Goal: Find specific page/section: Find specific page/section

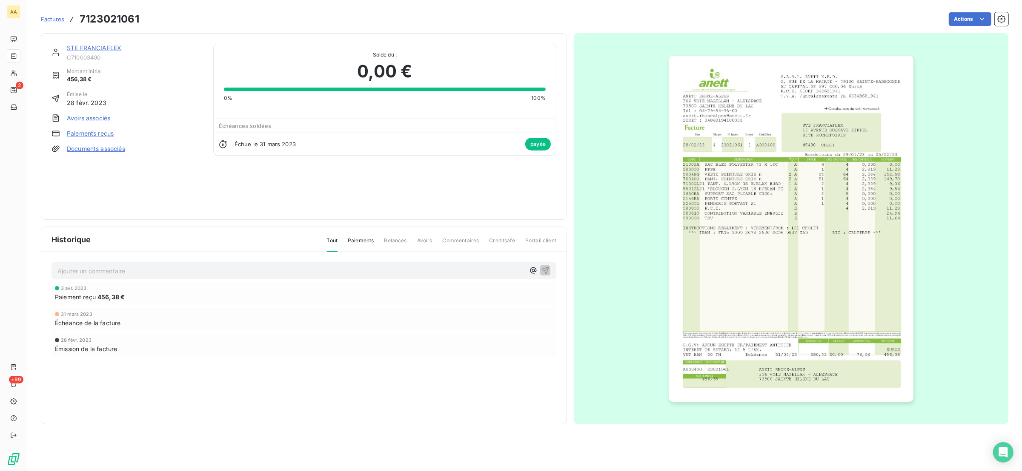
click at [91, 49] on link "STE FRANCIAFLEX" at bounding box center [94, 47] width 54 height 7
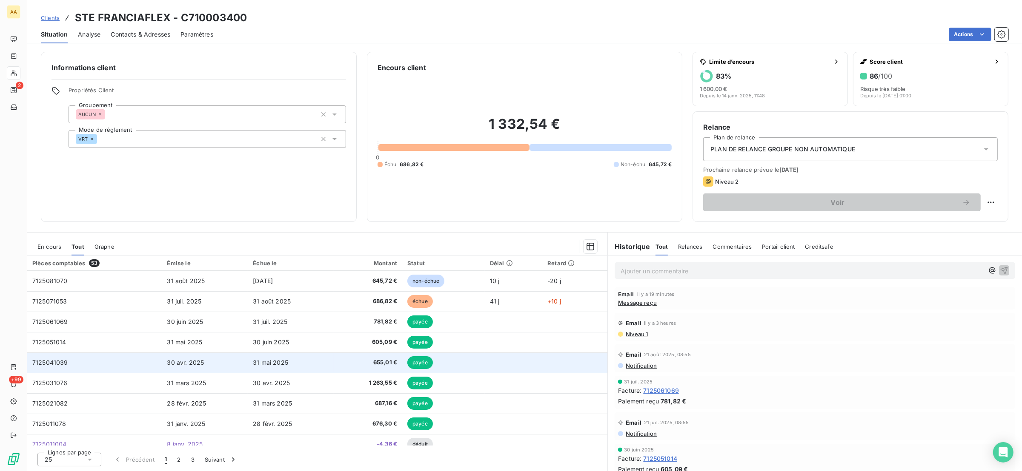
click at [71, 365] on td "7125041039" at bounding box center [94, 363] width 135 height 20
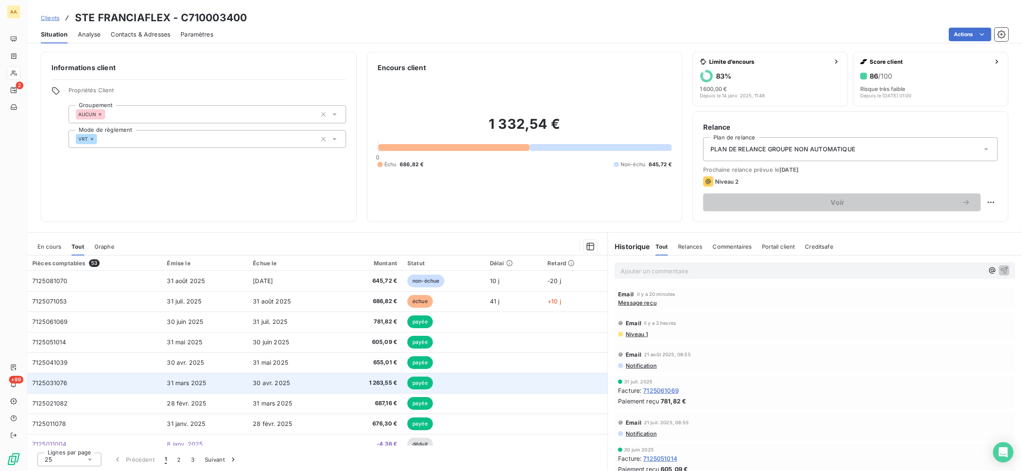
click at [71, 385] on td "7125031076" at bounding box center [94, 383] width 135 height 20
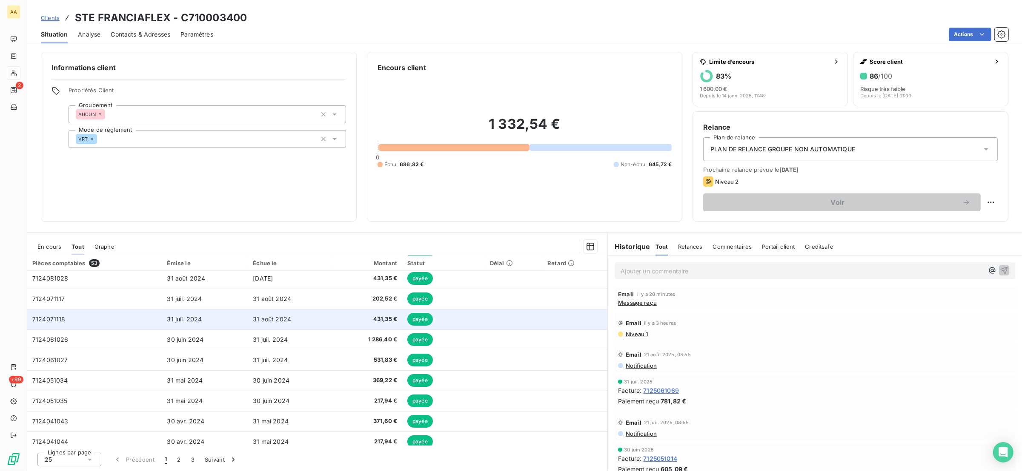
scroll to position [335, 0]
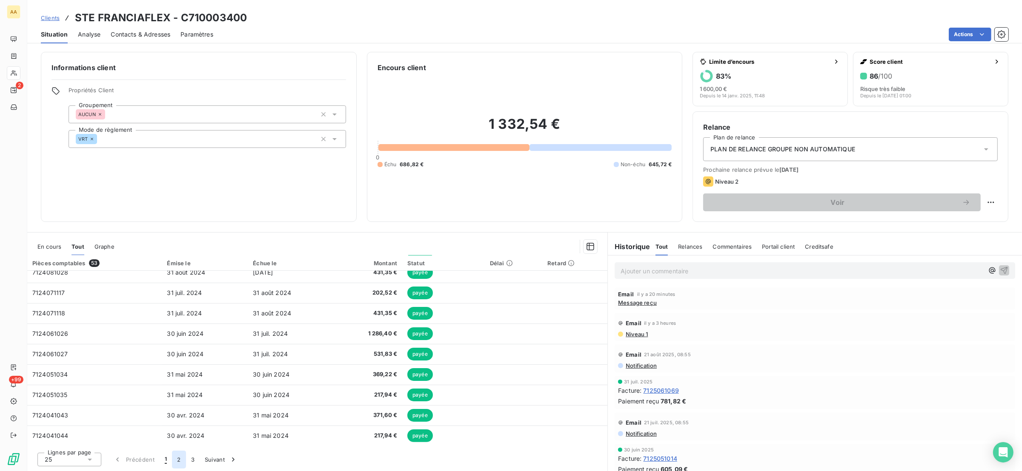
click at [180, 463] on button "2" at bounding box center [179, 460] width 14 height 18
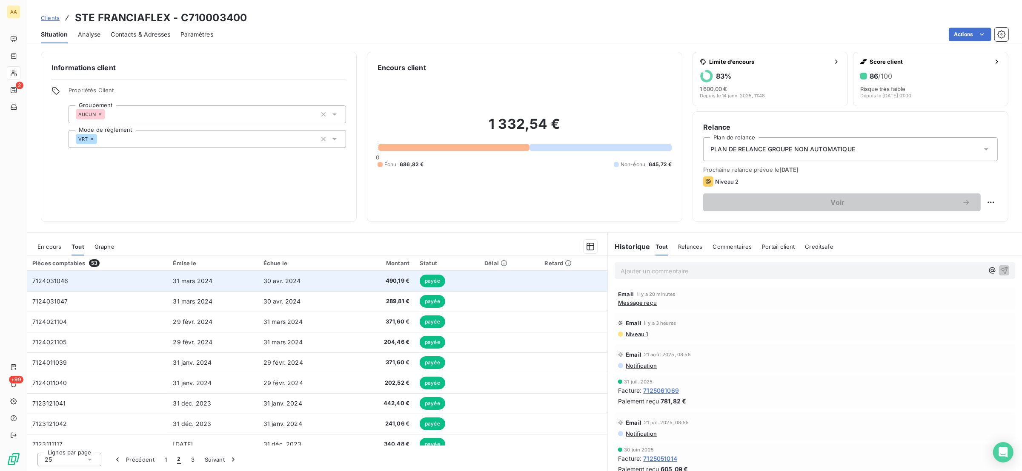
click at [60, 283] on span "7124031046" at bounding box center [50, 280] width 36 height 7
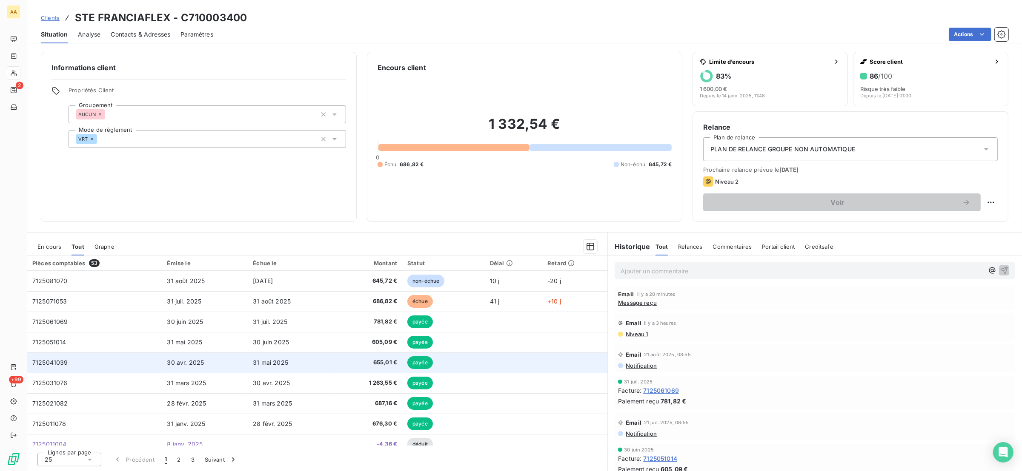
click at [82, 360] on td "7125041039" at bounding box center [94, 363] width 135 height 20
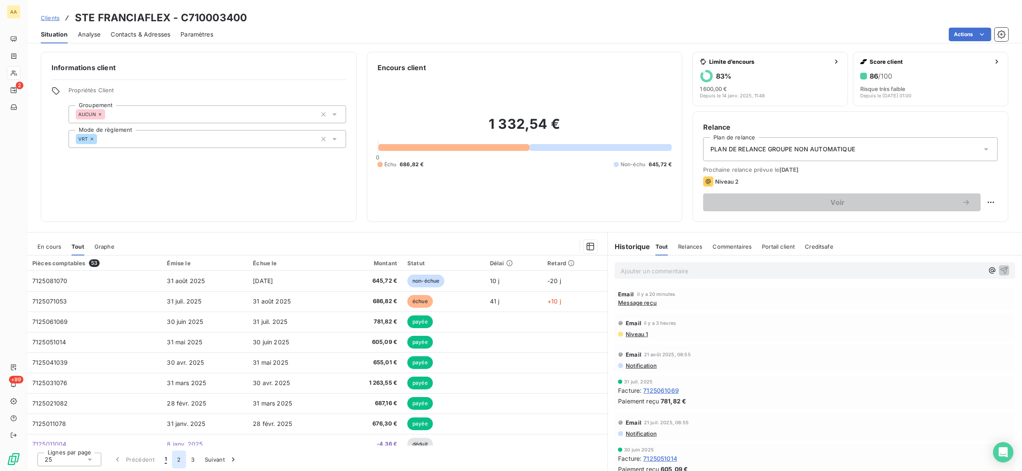
click at [178, 460] on button "2" at bounding box center [179, 460] width 14 height 18
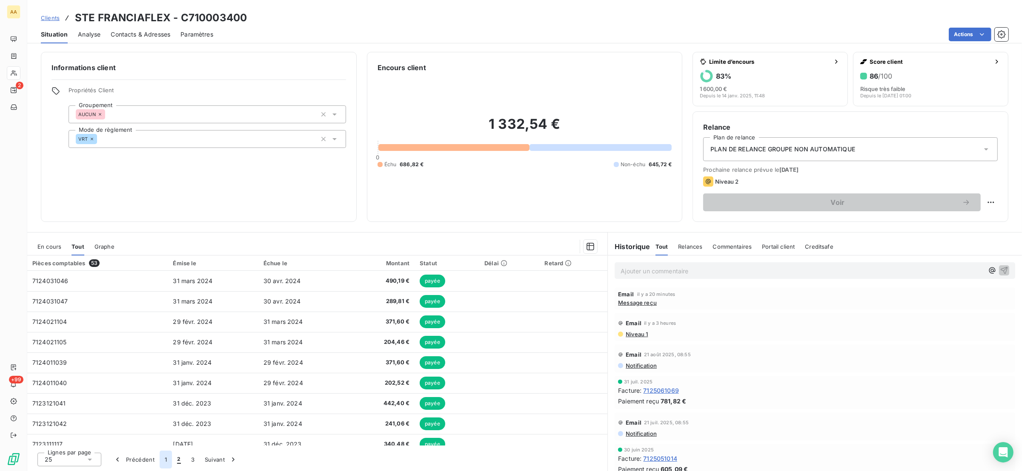
click at [165, 462] on button "1" at bounding box center [166, 460] width 12 height 18
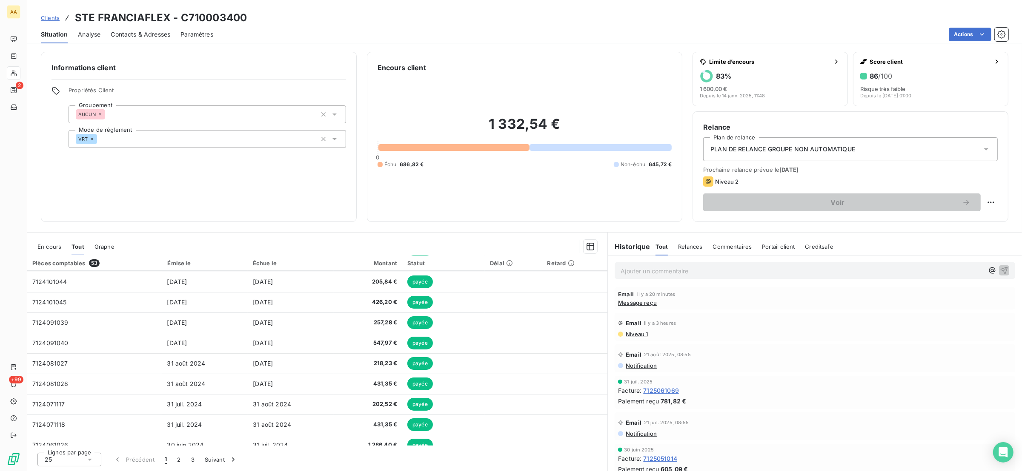
scroll to position [335, 0]
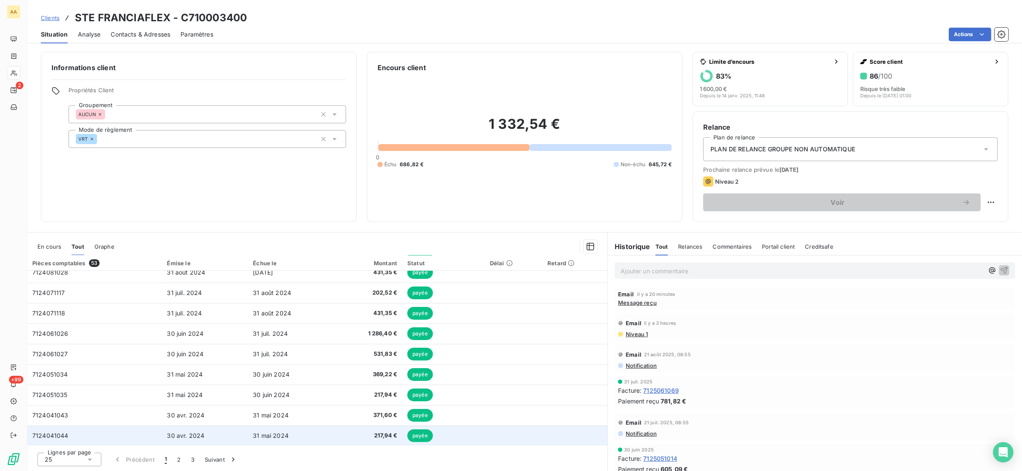
click at [116, 435] on td "7124041044" at bounding box center [94, 436] width 135 height 20
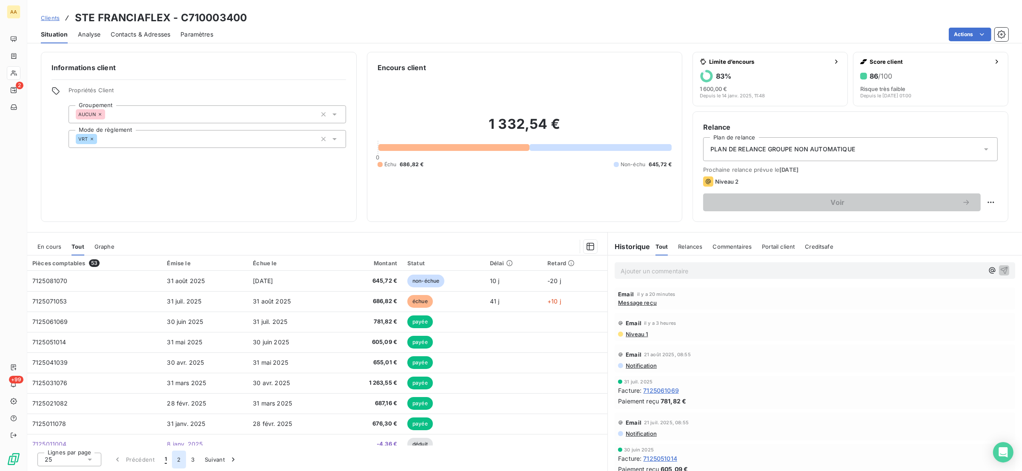
click at [178, 462] on button "2" at bounding box center [179, 460] width 14 height 18
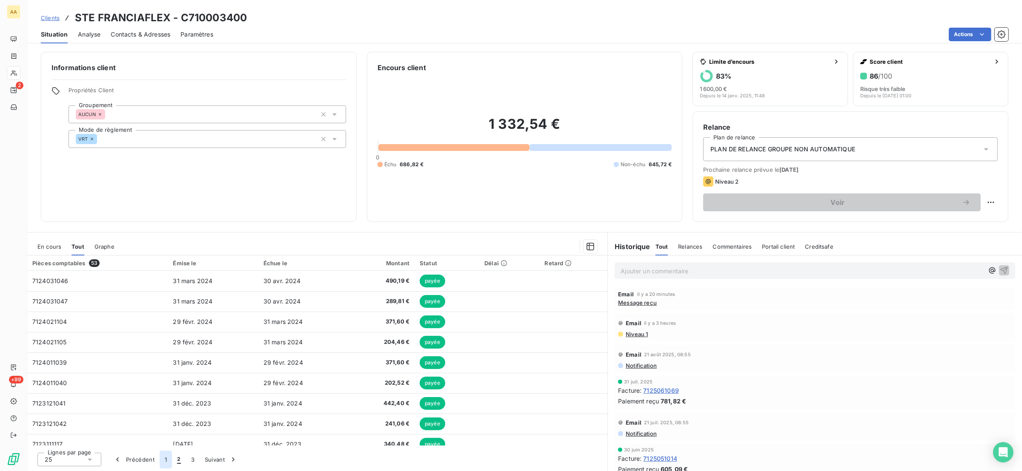
click at [167, 459] on button "1" at bounding box center [166, 460] width 12 height 18
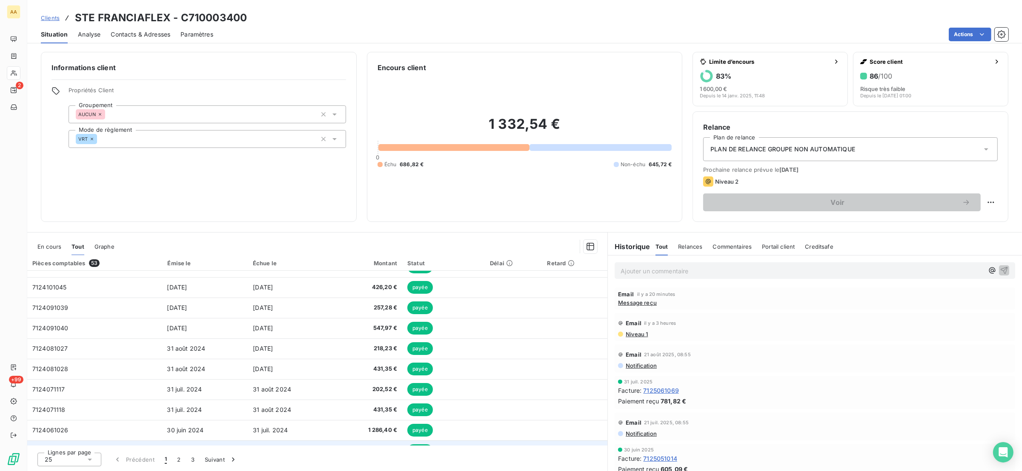
scroll to position [335, 0]
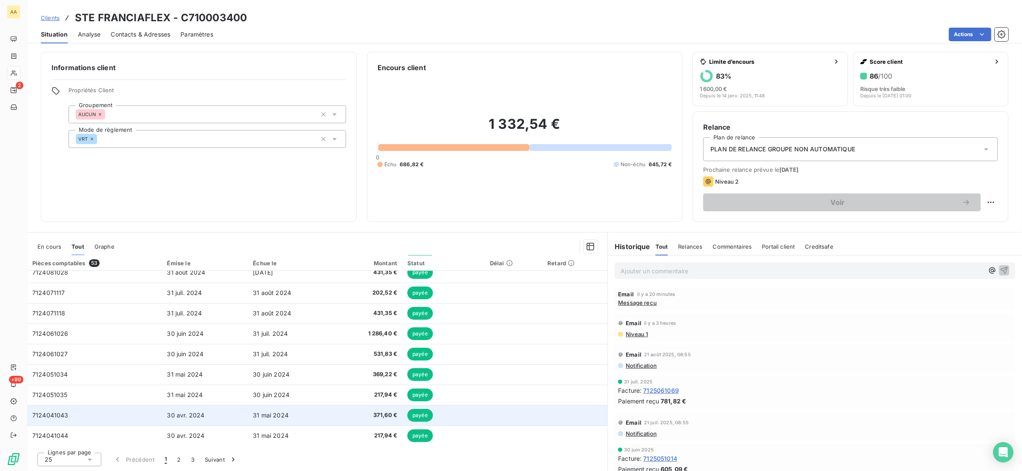
click at [92, 418] on td "7124041043" at bounding box center [94, 415] width 135 height 20
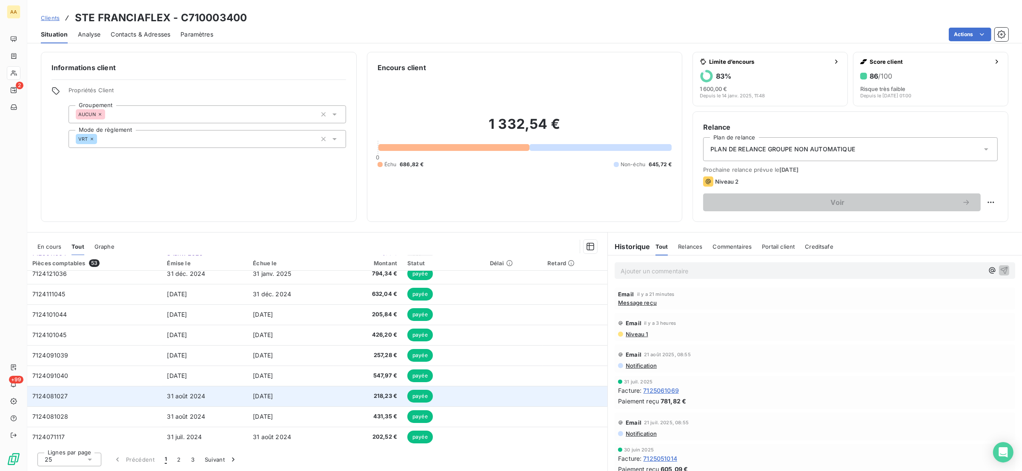
scroll to position [335, 0]
click at [76, 398] on td "7124051035" at bounding box center [94, 395] width 135 height 20
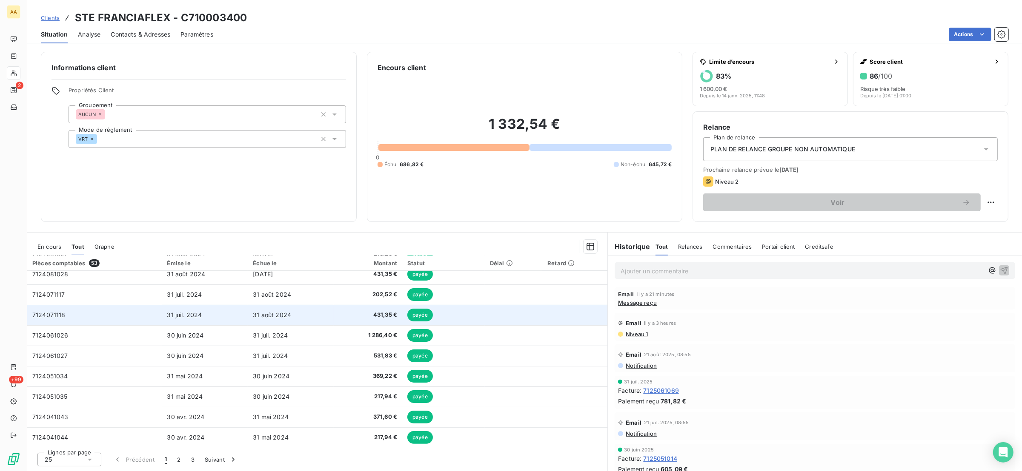
scroll to position [335, 0]
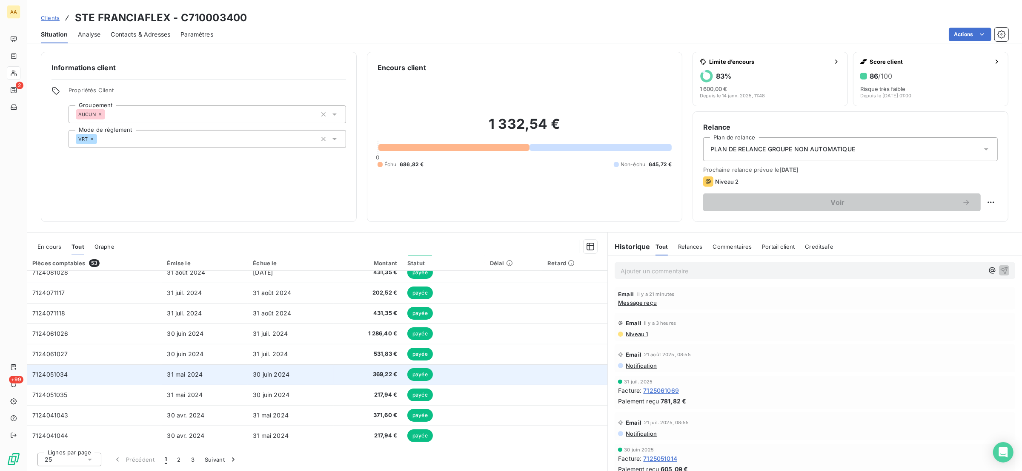
click at [87, 377] on td "7124051034" at bounding box center [94, 375] width 135 height 20
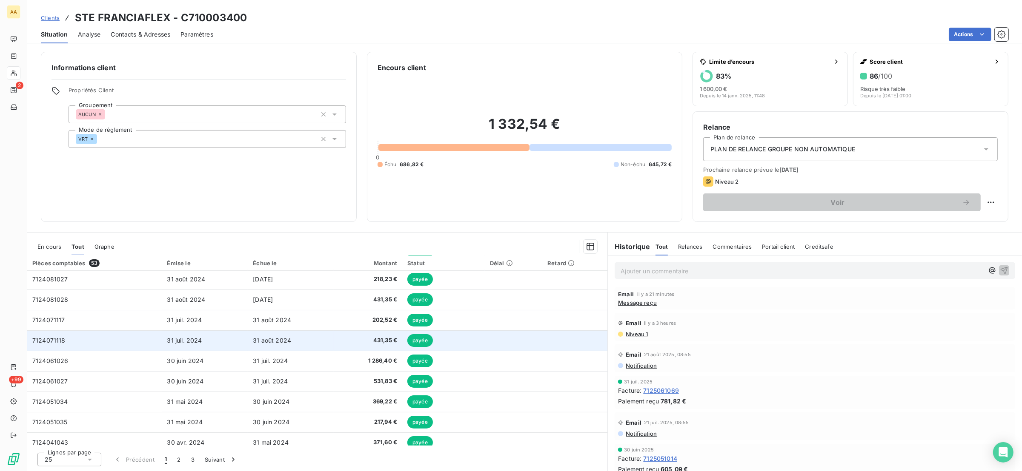
scroll to position [319, 0]
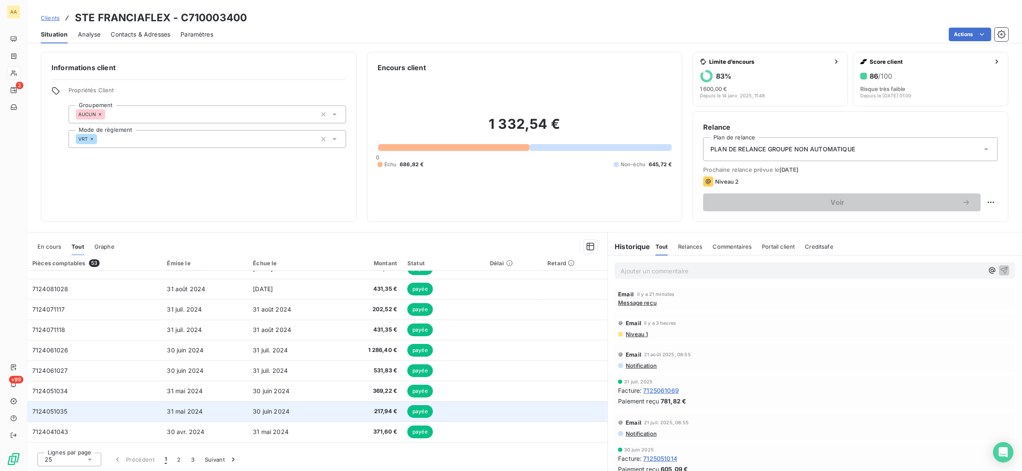
click at [68, 410] on td "7124051035" at bounding box center [94, 412] width 135 height 20
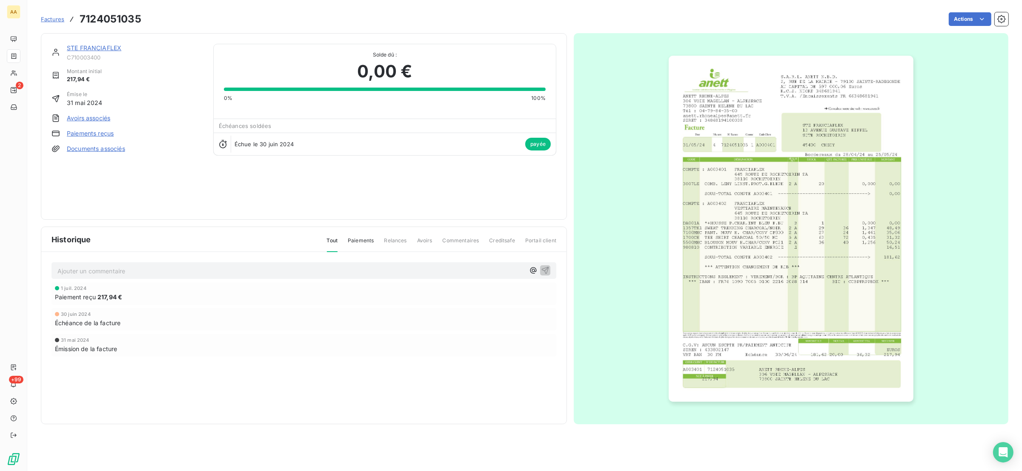
click at [812, 188] on img "button" at bounding box center [790, 229] width 245 height 346
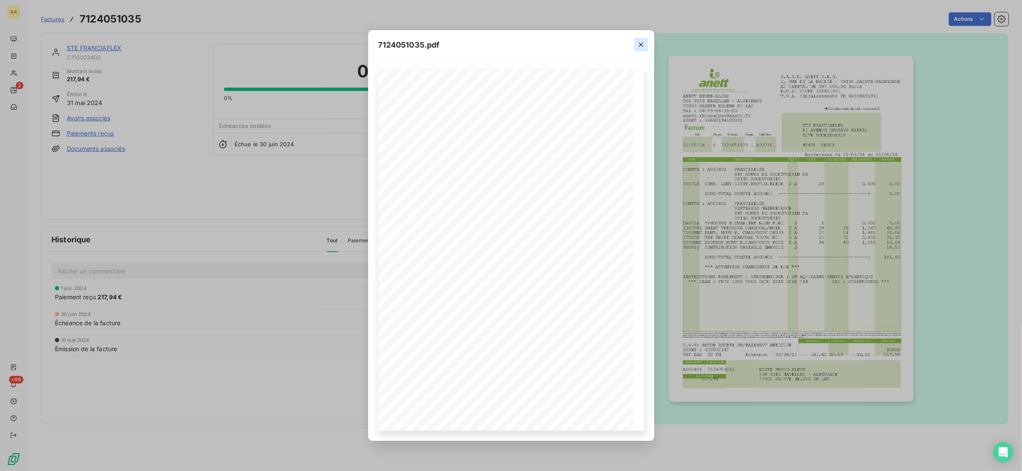
click at [640, 43] on icon "button" at bounding box center [641, 45] width 4 height 4
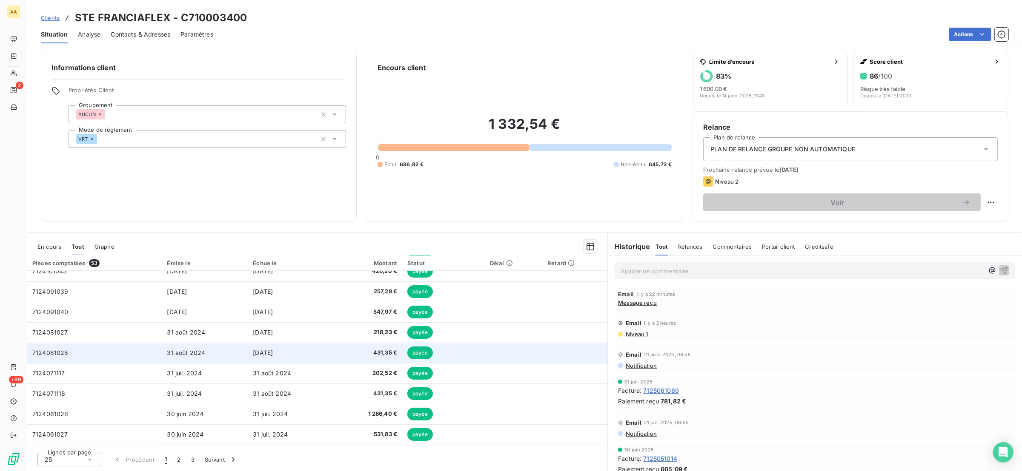
scroll to position [319, 0]
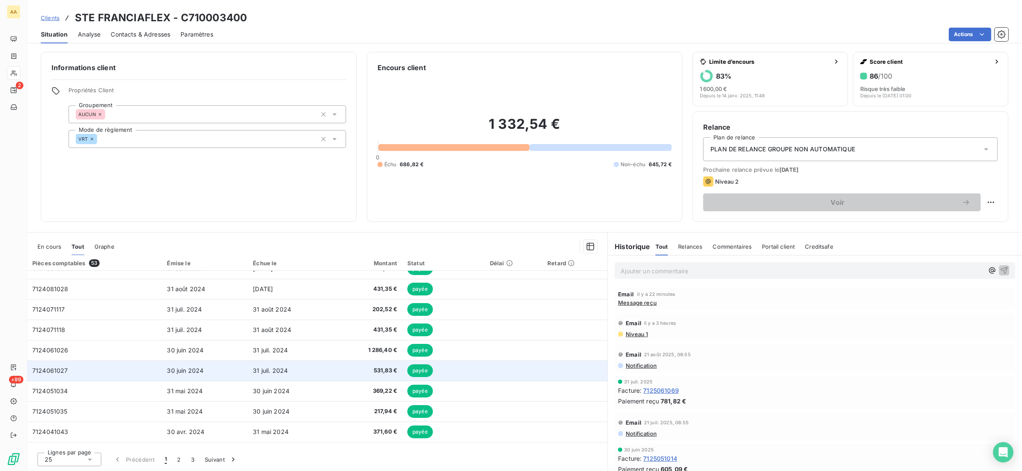
click at [71, 369] on td "7124061027" at bounding box center [94, 371] width 135 height 20
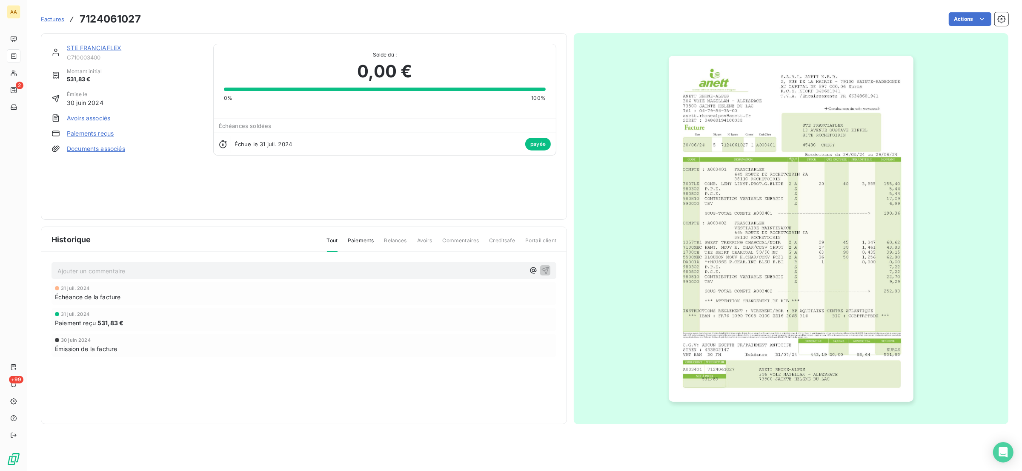
click at [702, 212] on img "button" at bounding box center [790, 229] width 245 height 346
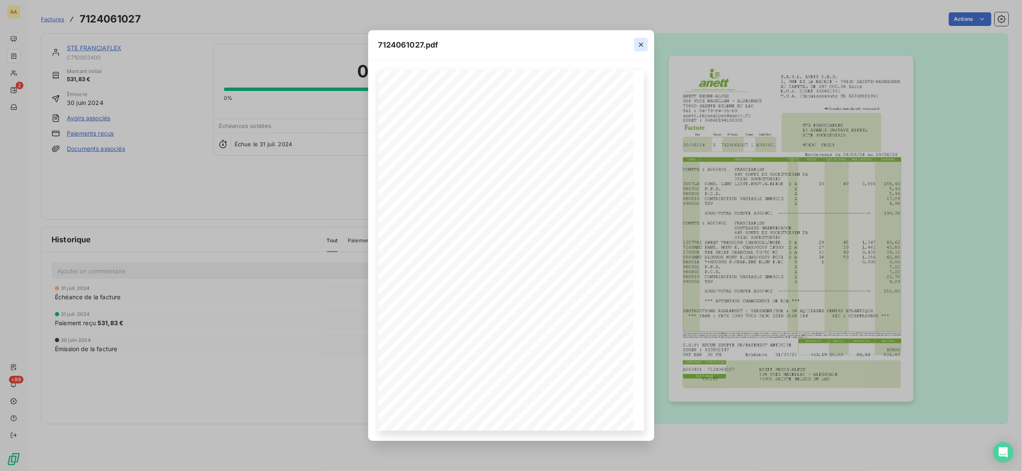
click at [642, 42] on icon "button" at bounding box center [641, 44] width 9 height 9
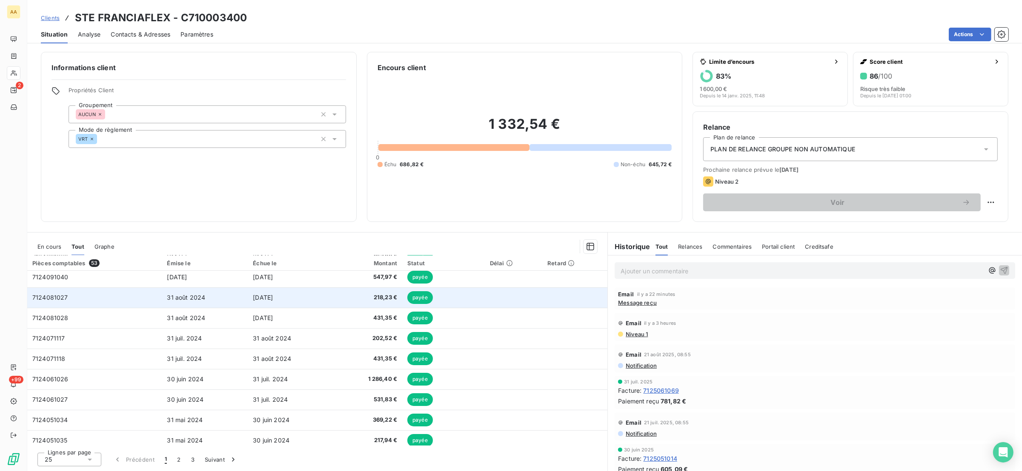
scroll to position [319, 0]
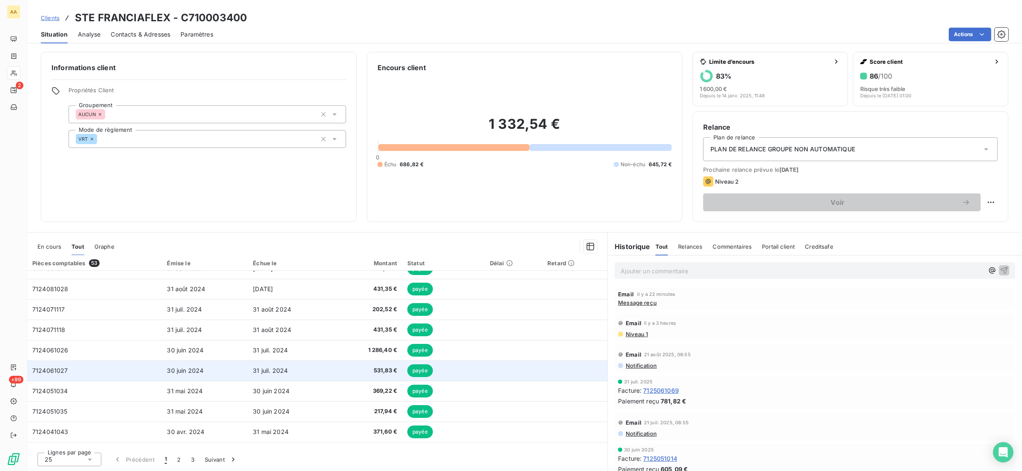
click at [80, 372] on td "7124061027" at bounding box center [94, 371] width 135 height 20
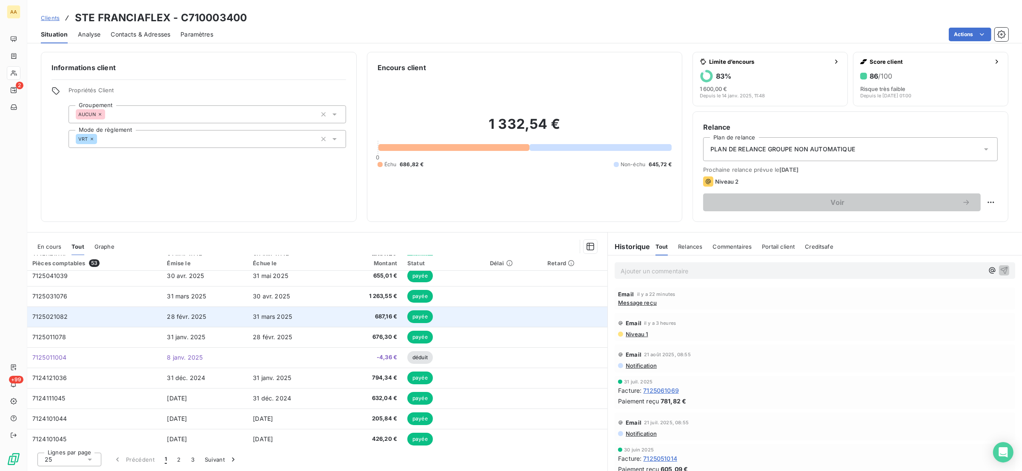
scroll to position [319, 0]
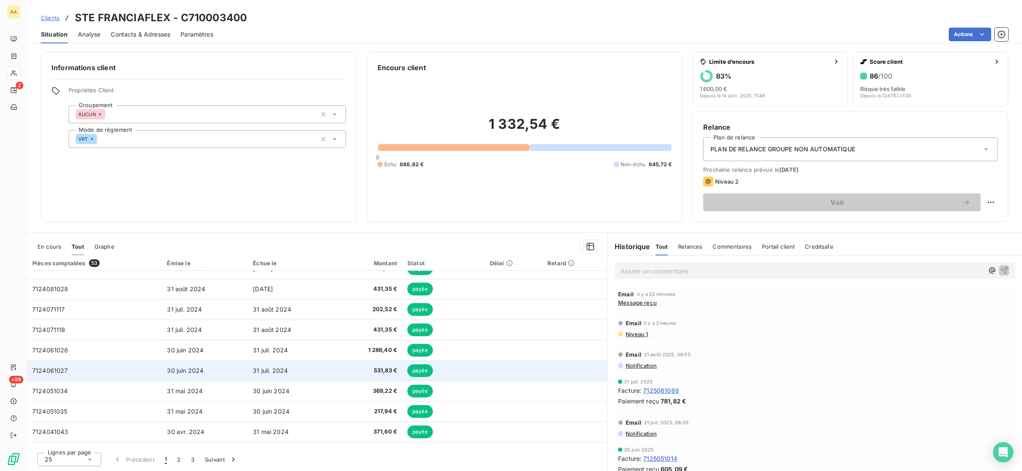
click at [66, 367] on span "7124061027" at bounding box center [50, 370] width 36 height 7
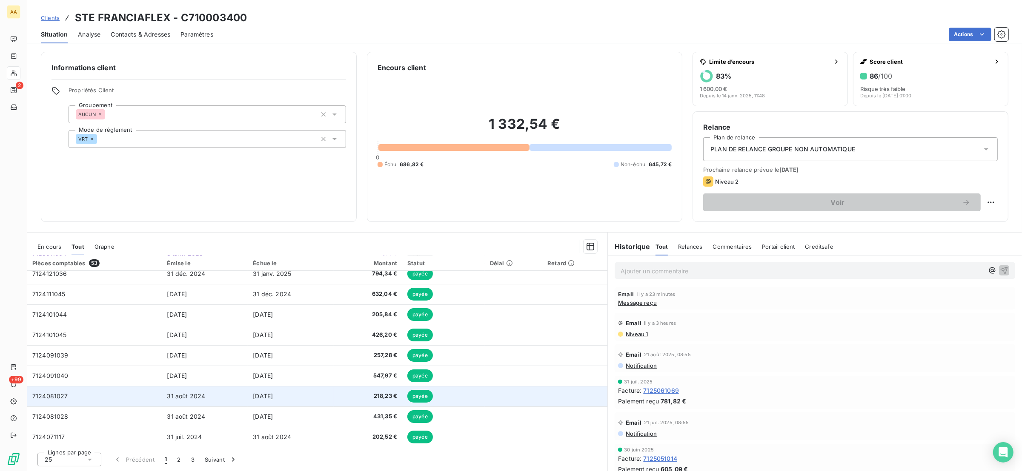
scroll to position [319, 0]
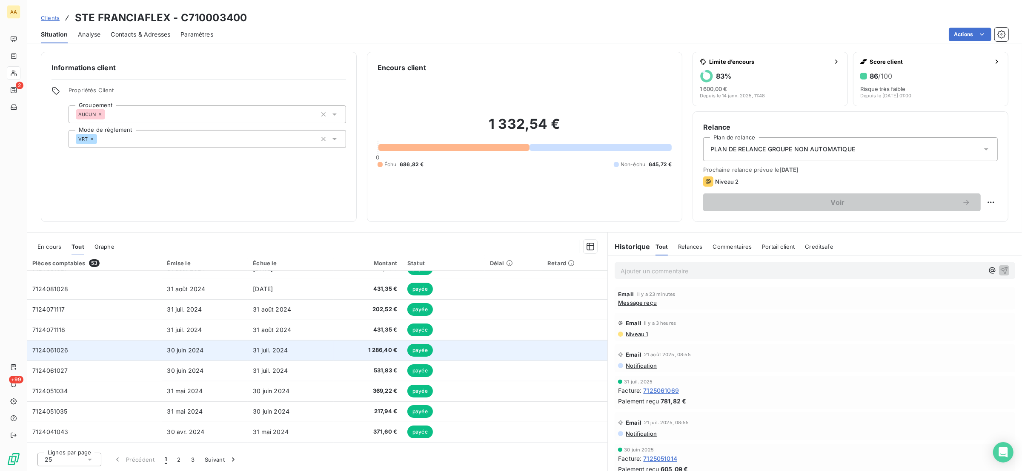
click at [73, 349] on td "7124061026" at bounding box center [94, 350] width 135 height 20
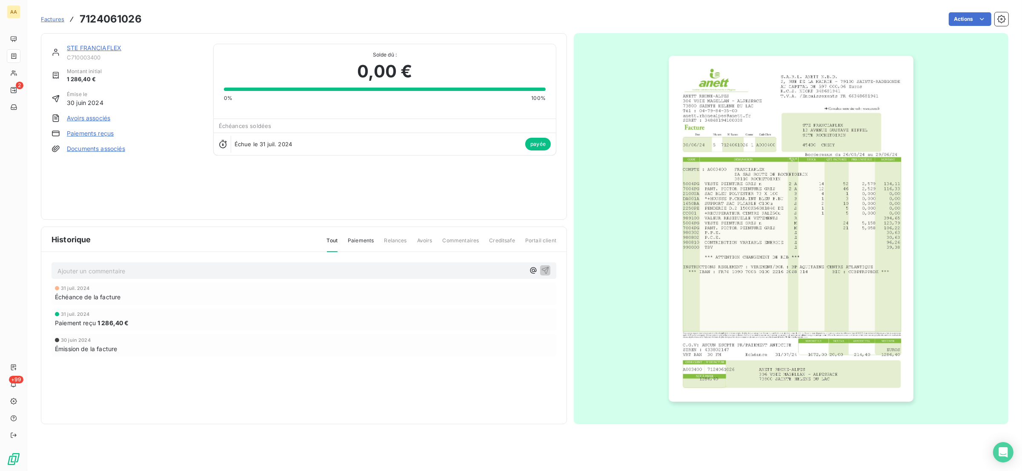
click at [814, 287] on img "button" at bounding box center [790, 229] width 245 height 346
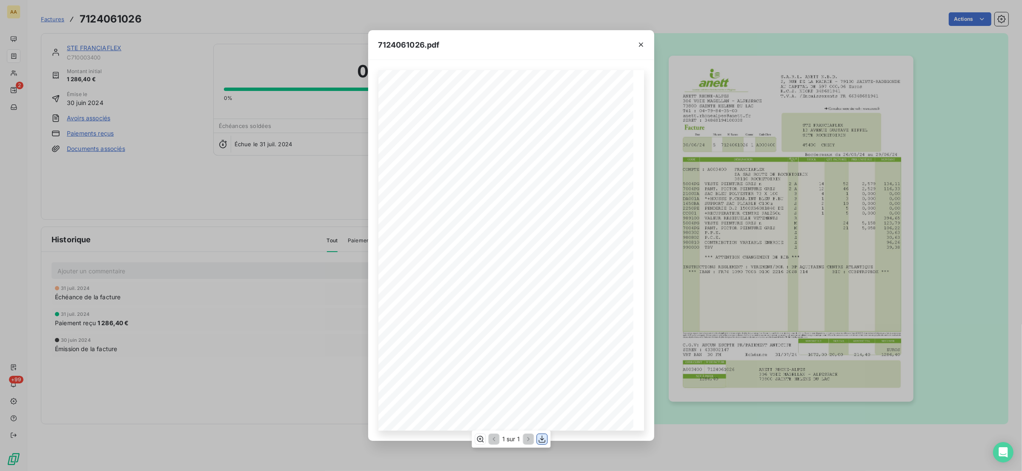
click at [545, 440] on icon "button" at bounding box center [541, 439] width 9 height 9
click at [642, 40] on icon "button" at bounding box center [641, 44] width 9 height 9
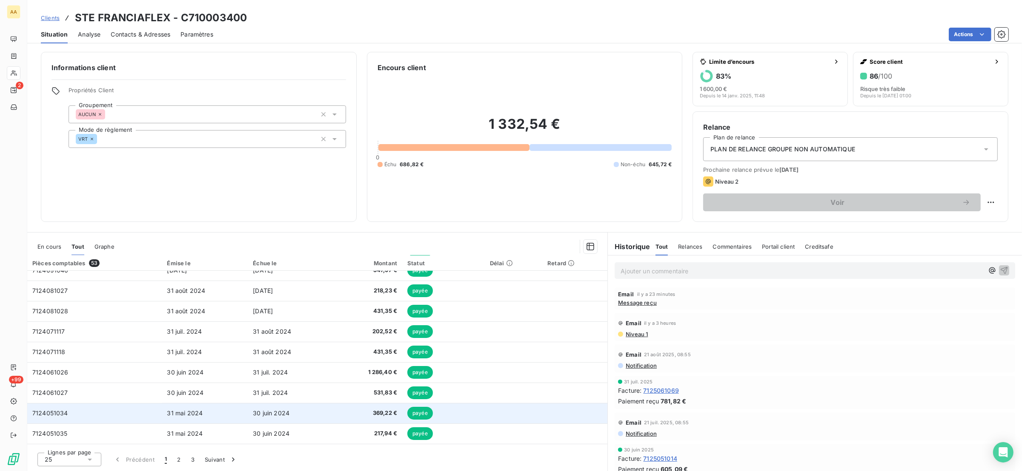
scroll to position [319, 0]
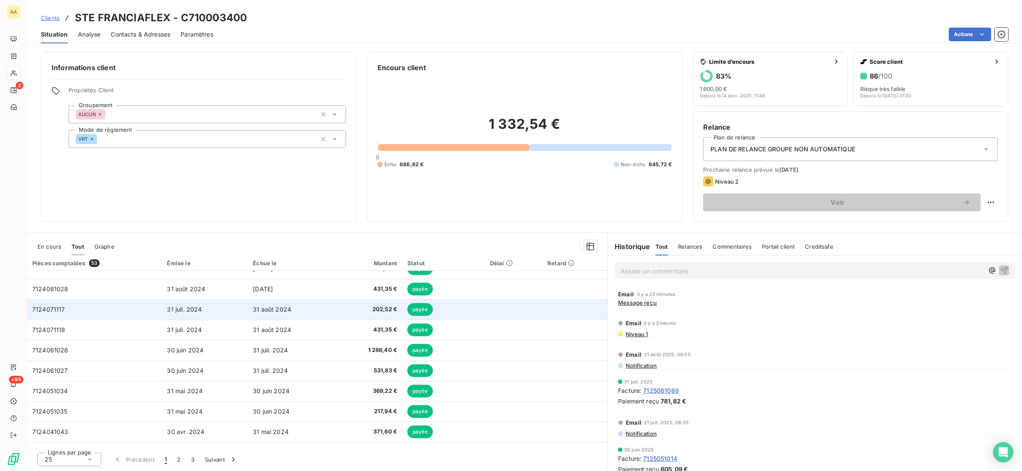
click at [60, 311] on span "7124071117" at bounding box center [48, 309] width 33 height 7
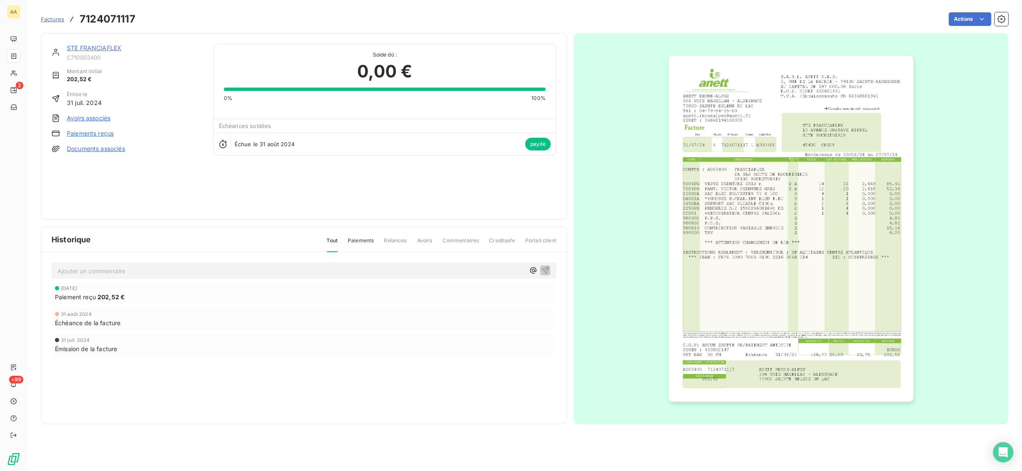
click at [808, 260] on img "button" at bounding box center [790, 229] width 245 height 346
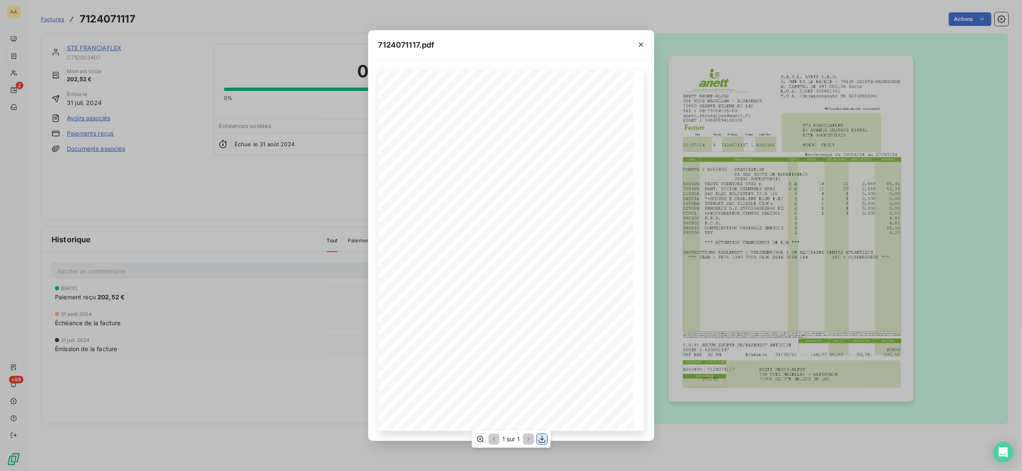
click at [541, 440] on icon "button" at bounding box center [541, 439] width 9 height 9
click at [642, 38] on button "button" at bounding box center [641, 45] width 14 height 14
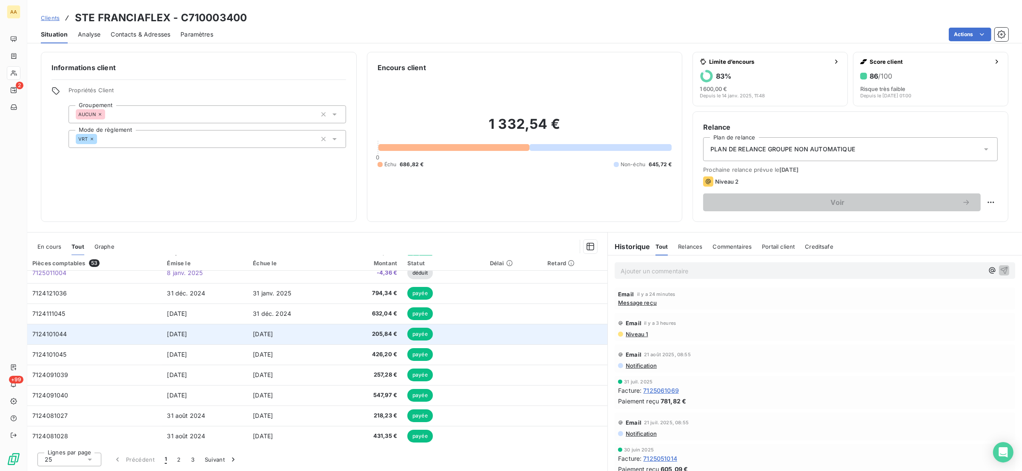
scroll to position [191, 0]
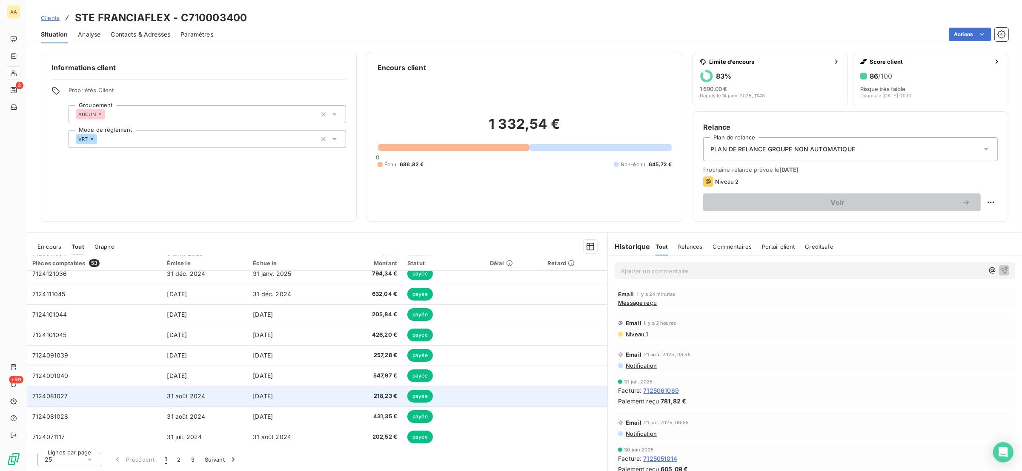
click at [90, 403] on td "7124081027" at bounding box center [94, 396] width 135 height 20
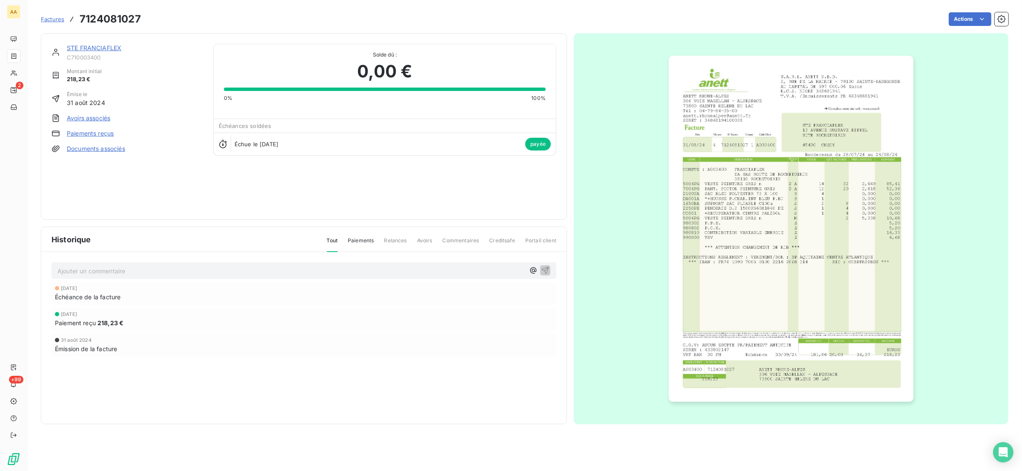
click at [763, 229] on img "button" at bounding box center [790, 229] width 245 height 346
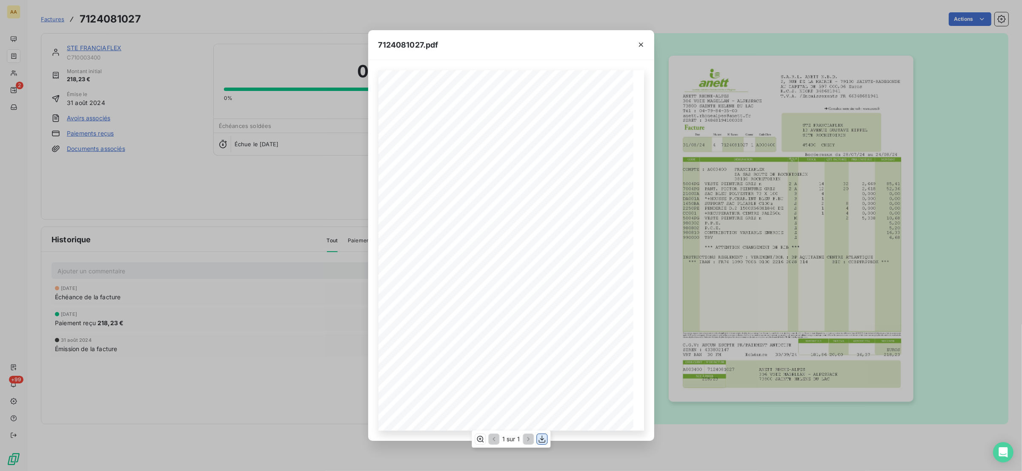
click at [542, 442] on icon "button" at bounding box center [541, 439] width 9 height 9
click at [639, 45] on button "button" at bounding box center [641, 45] width 14 height 14
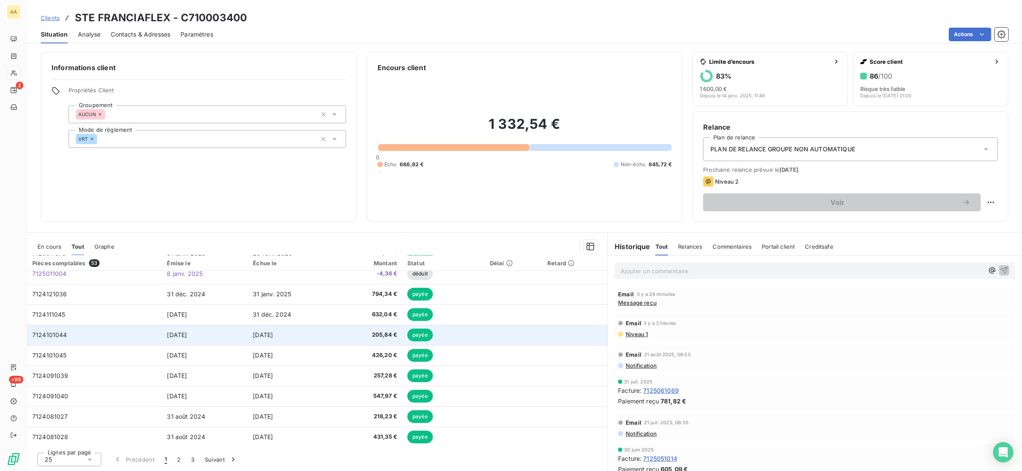
scroll to position [191, 0]
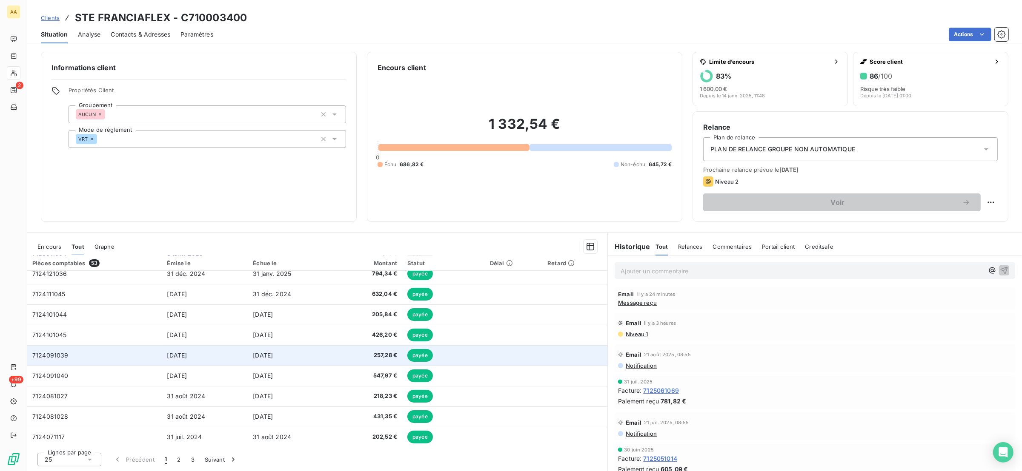
click at [53, 352] on span "7124091039" at bounding box center [50, 355] width 36 height 7
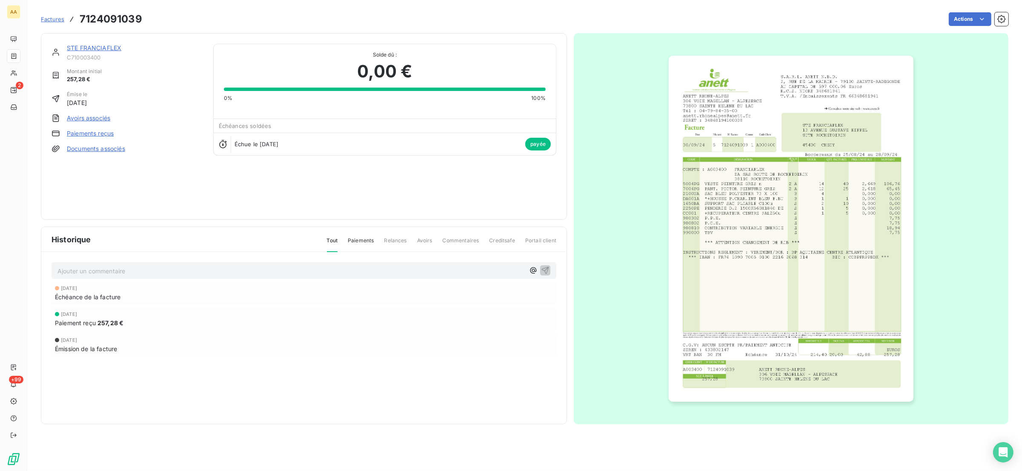
click at [720, 211] on img "button" at bounding box center [790, 229] width 245 height 346
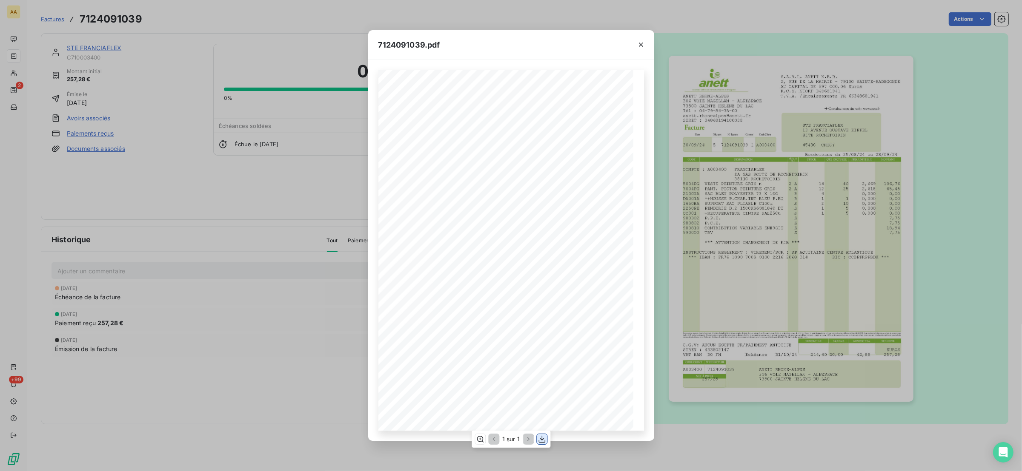
click at [539, 442] on icon "button" at bounding box center [541, 439] width 9 height 9
click at [644, 41] on icon "button" at bounding box center [641, 44] width 9 height 9
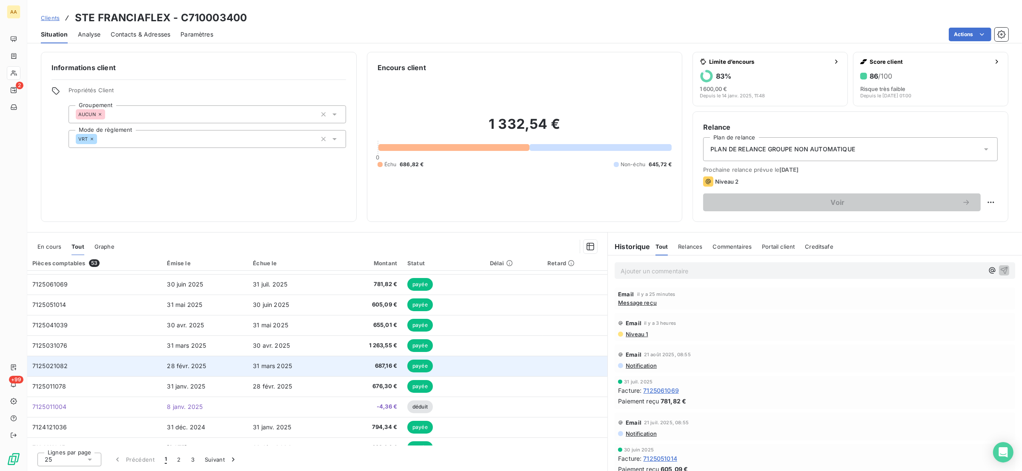
scroll to position [127, 0]
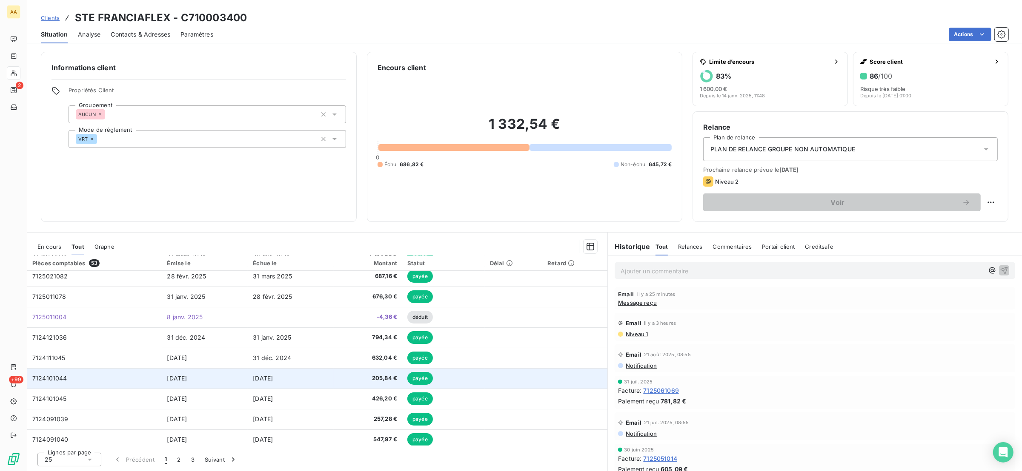
click at [63, 379] on span "7124101044" at bounding box center [49, 378] width 35 height 7
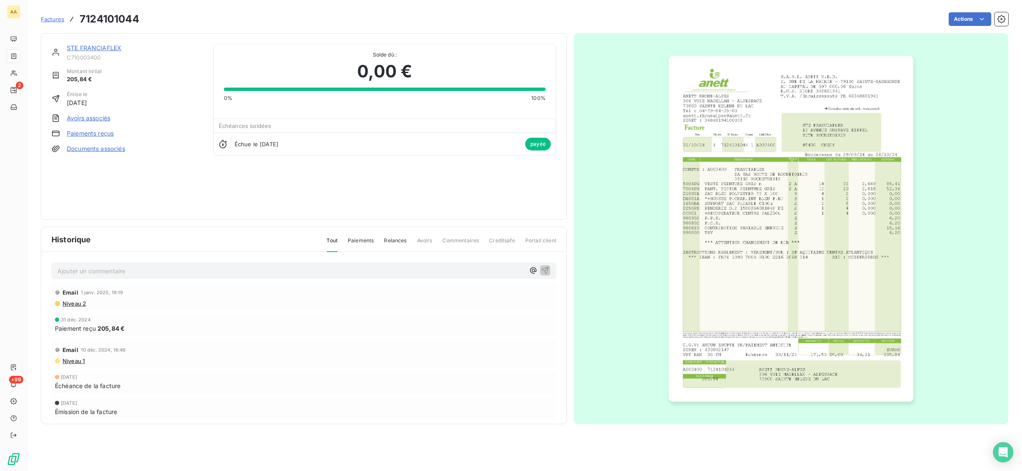
click at [723, 232] on img "button" at bounding box center [790, 229] width 245 height 346
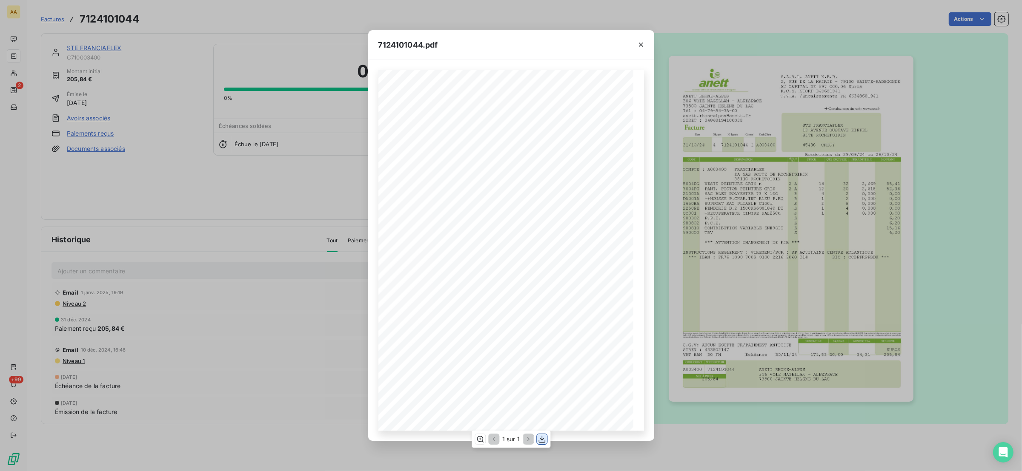
click at [539, 442] on icon "button" at bounding box center [541, 439] width 9 height 9
click at [640, 40] on icon "button" at bounding box center [641, 44] width 9 height 9
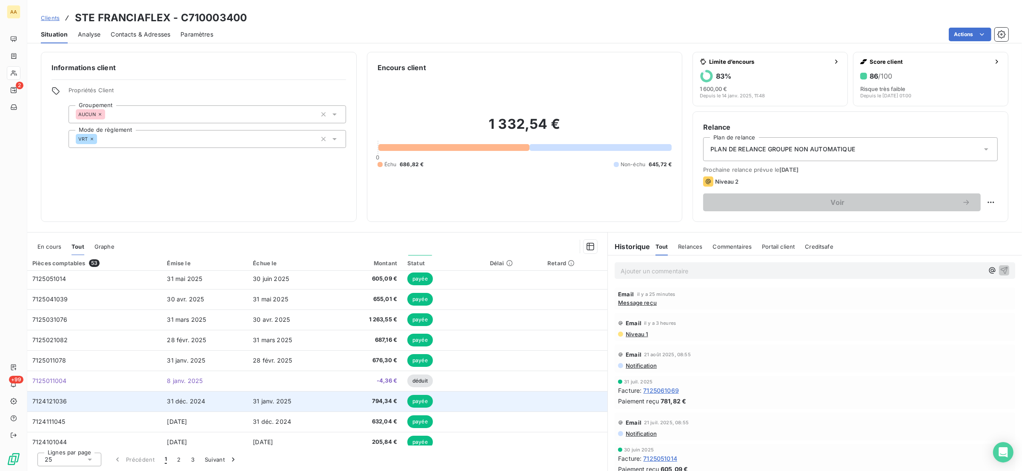
scroll to position [127, 0]
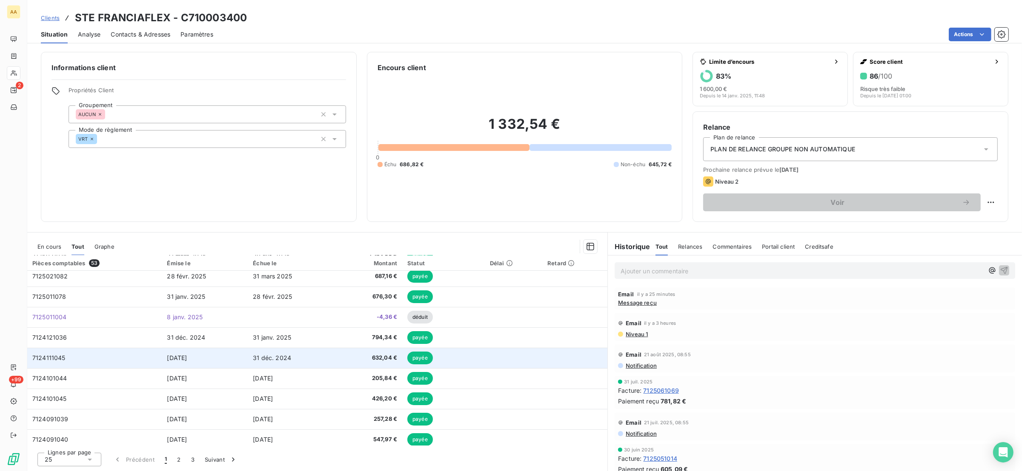
click at [68, 357] on td "7124111045" at bounding box center [94, 358] width 135 height 20
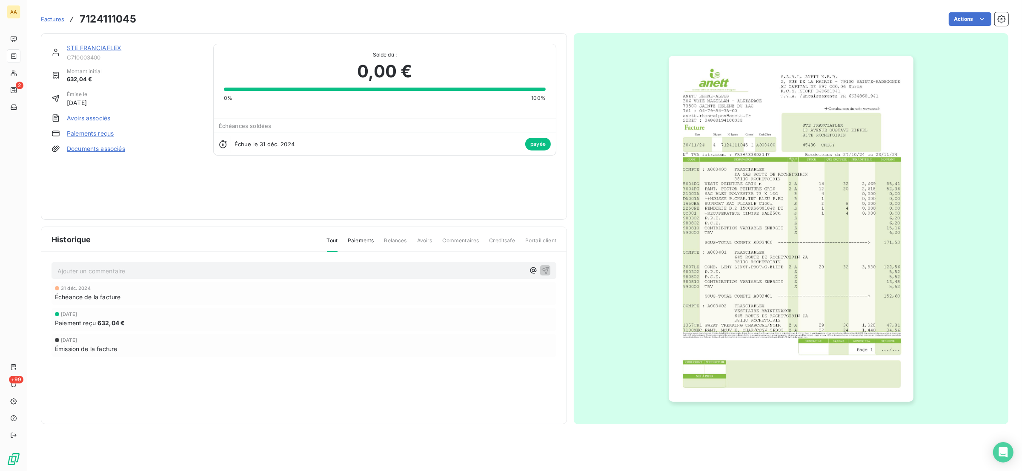
click at [736, 210] on img "button" at bounding box center [790, 229] width 245 height 346
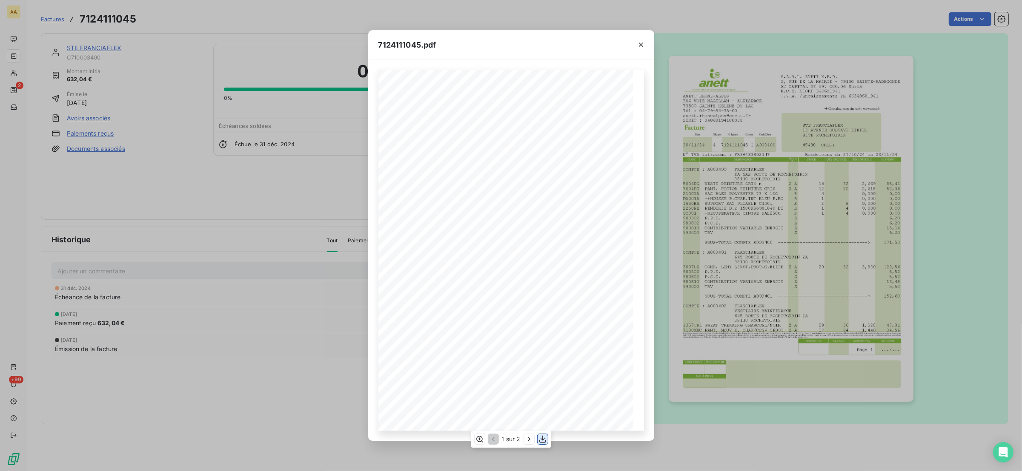
click at [543, 440] on icon "button" at bounding box center [542, 439] width 9 height 9
click at [640, 42] on icon "button" at bounding box center [641, 44] width 9 height 9
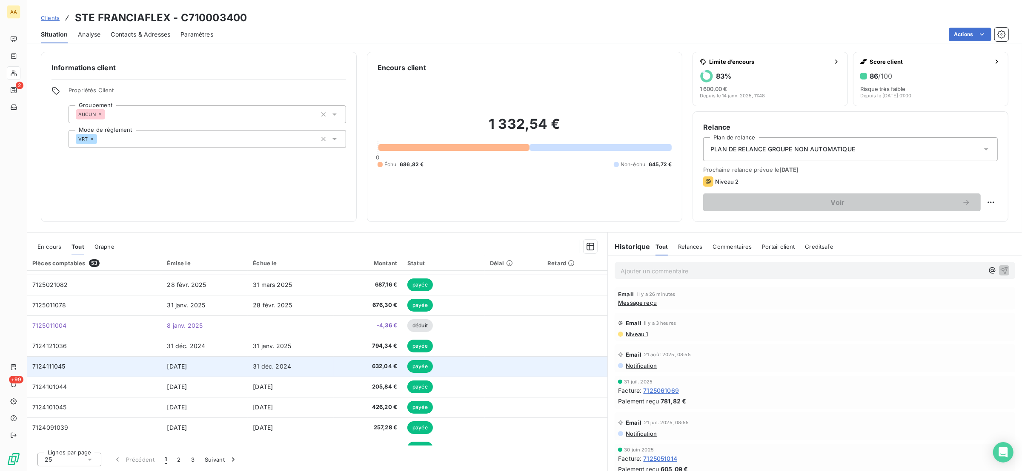
scroll to position [127, 0]
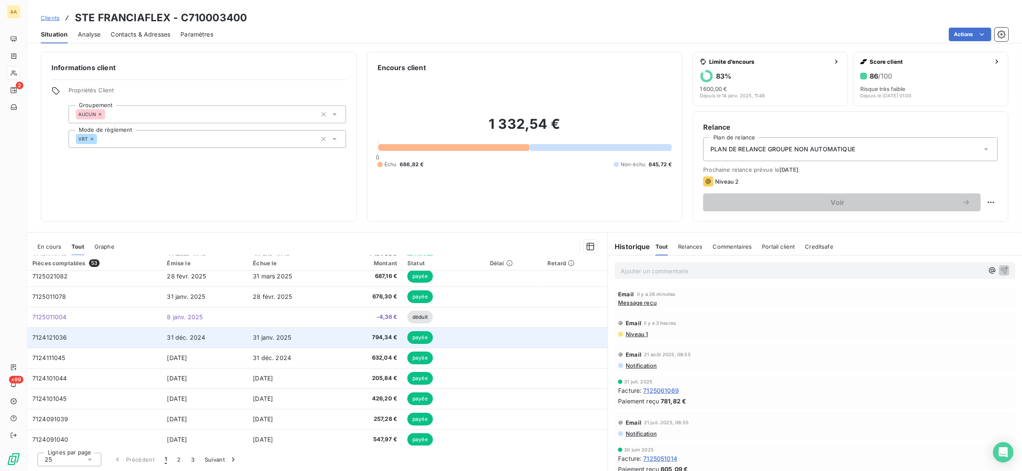
click at [89, 340] on td "7124121036" at bounding box center [94, 338] width 135 height 20
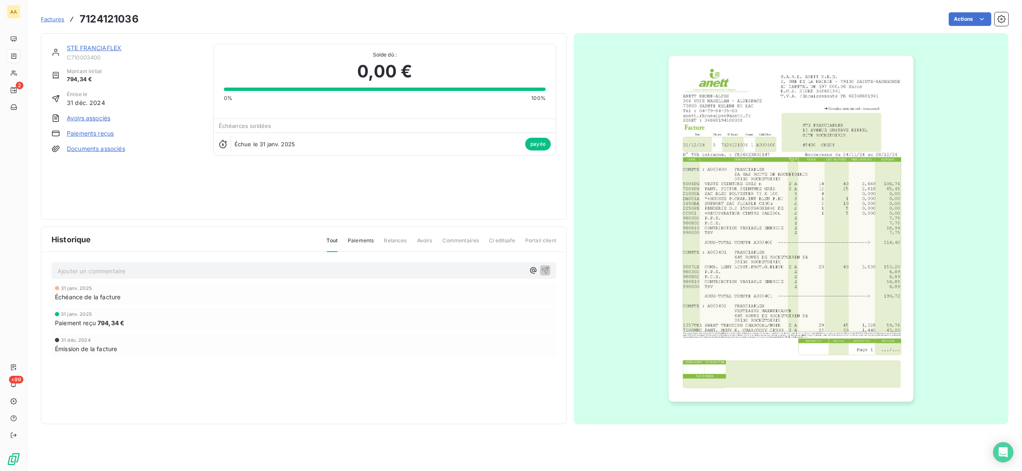
click at [726, 225] on img "button" at bounding box center [790, 229] width 245 height 346
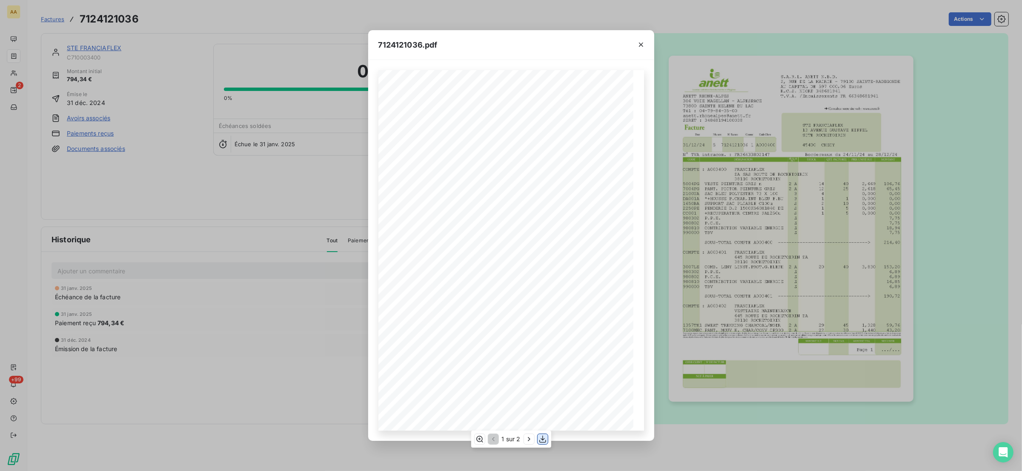
click at [538, 442] on icon "button" at bounding box center [542, 439] width 9 height 9
click at [642, 46] on icon "button" at bounding box center [641, 44] width 9 height 9
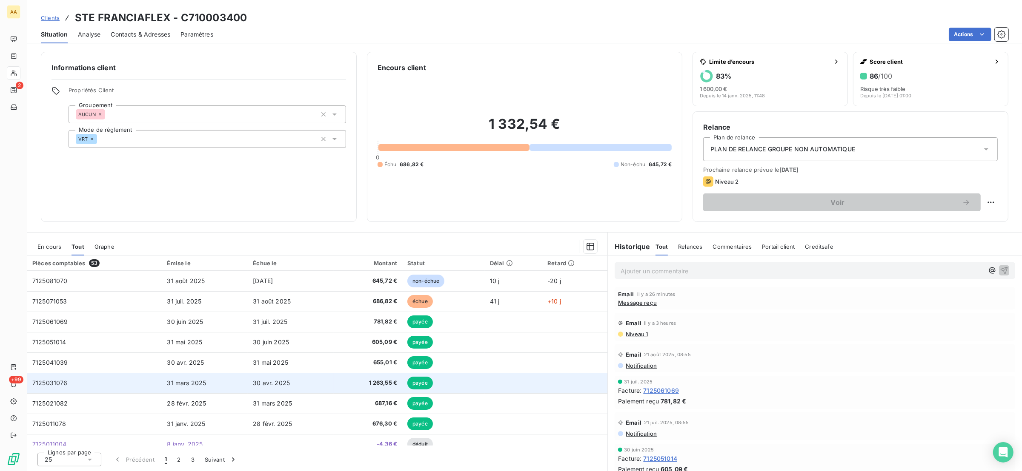
scroll to position [63, 0]
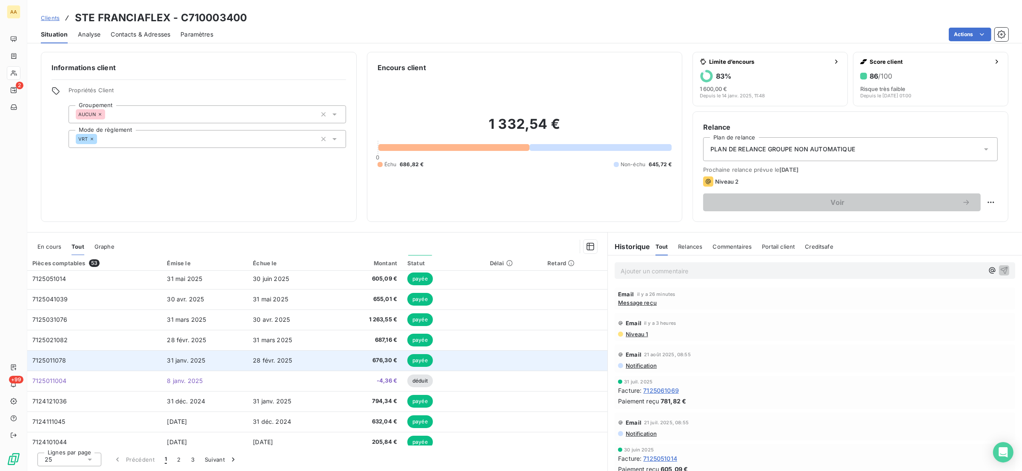
click at [83, 353] on td "7125011078" at bounding box center [94, 361] width 135 height 20
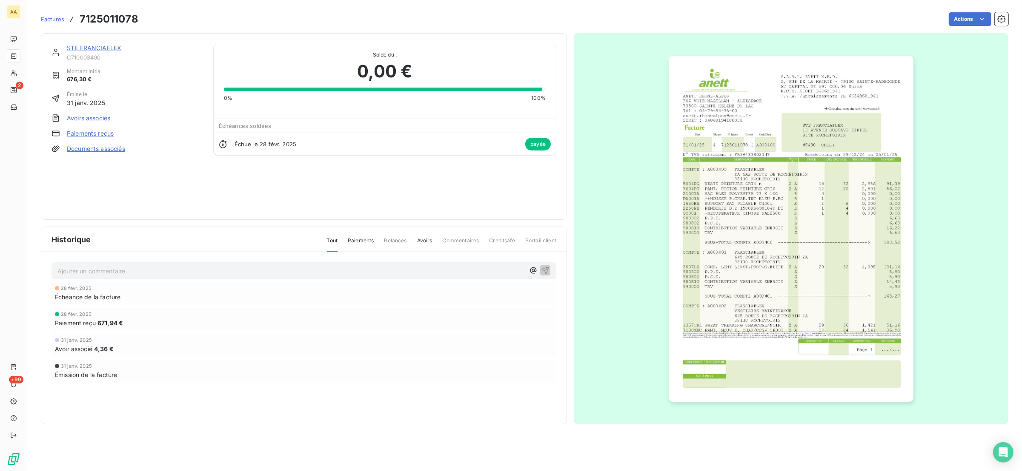
click at [782, 194] on img "button" at bounding box center [790, 229] width 245 height 346
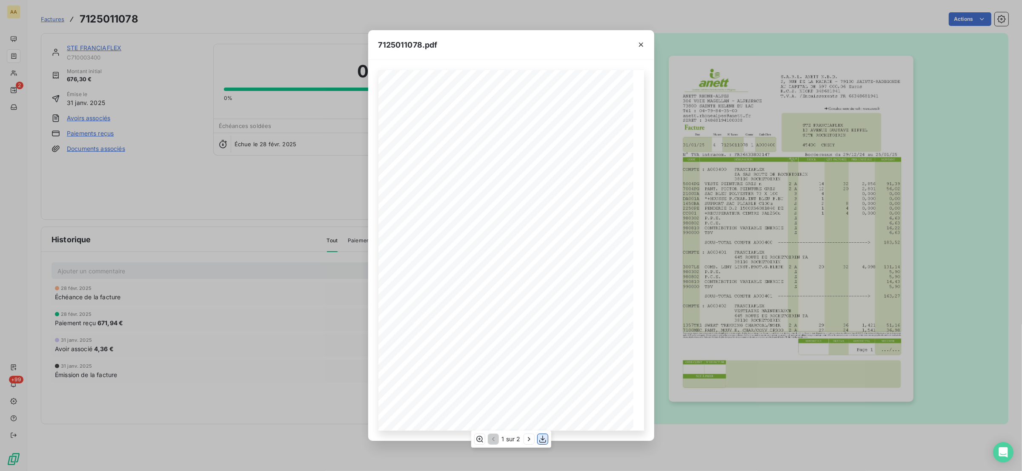
click at [541, 441] on icon "button" at bounding box center [542, 439] width 9 height 9
click at [643, 44] on icon "button" at bounding box center [641, 44] width 9 height 9
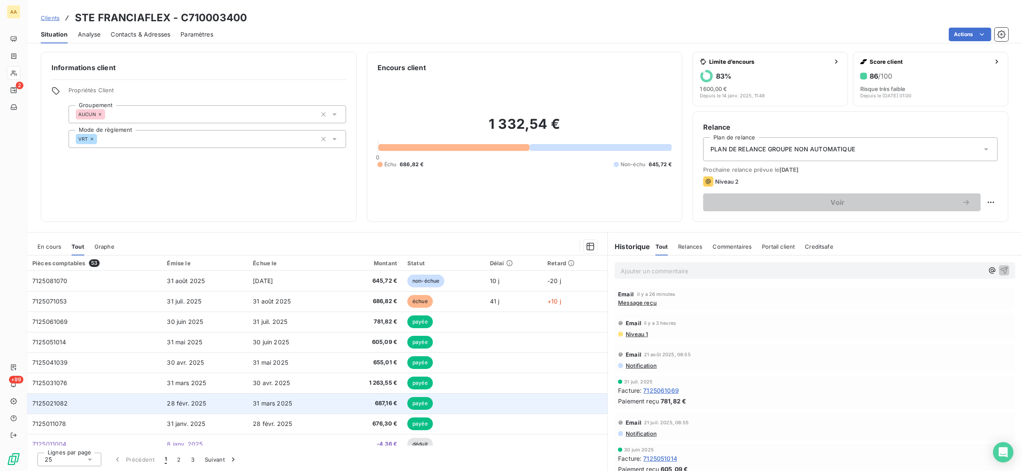
click at [54, 409] on td "7125021082" at bounding box center [94, 404] width 135 height 20
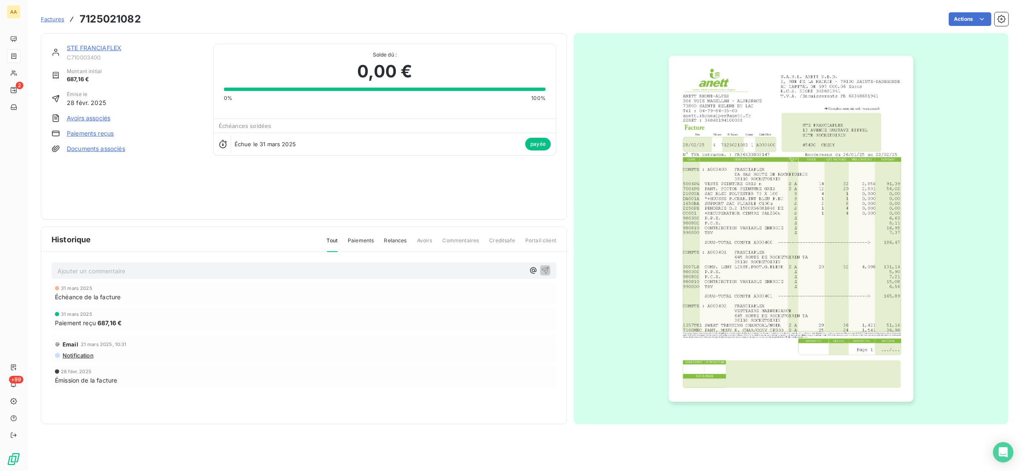
click at [737, 190] on img "button" at bounding box center [790, 229] width 245 height 346
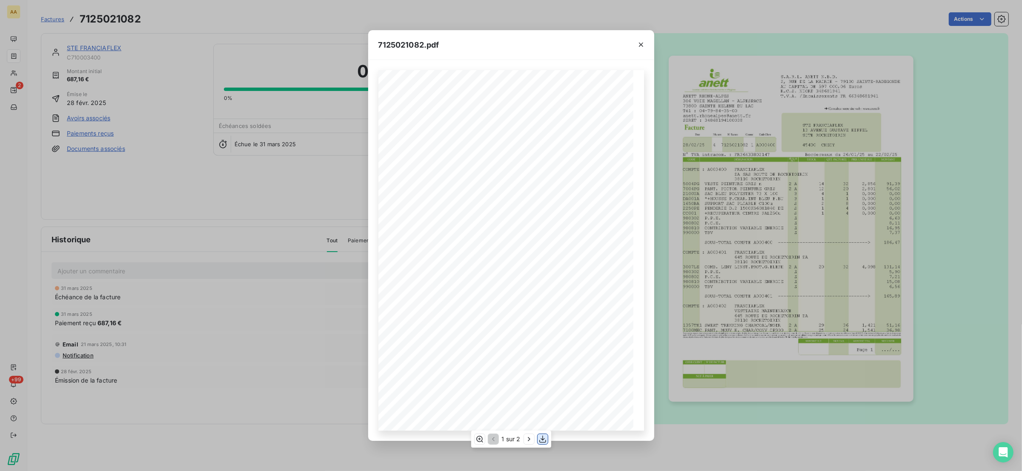
click at [541, 440] on icon "button" at bounding box center [542, 439] width 7 height 7
click at [639, 43] on icon "button" at bounding box center [641, 45] width 4 height 4
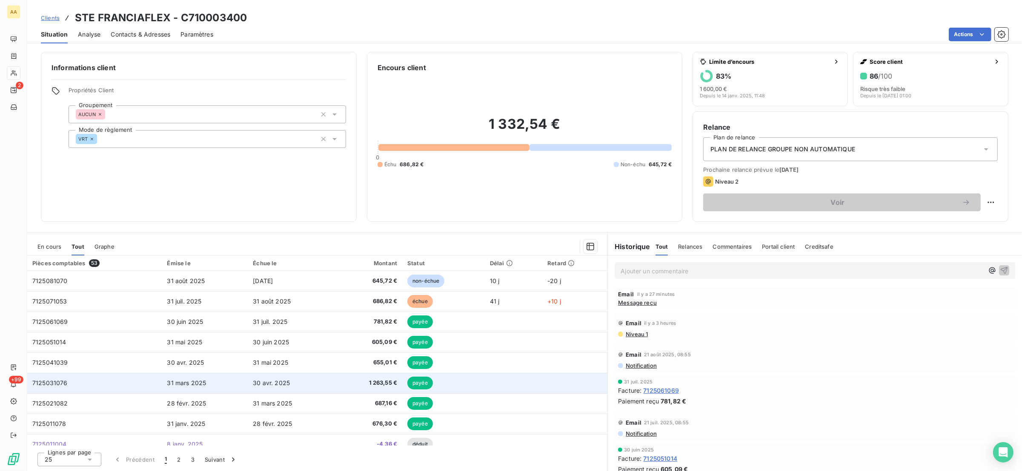
click at [54, 382] on span "7125031076" at bounding box center [49, 383] width 35 height 7
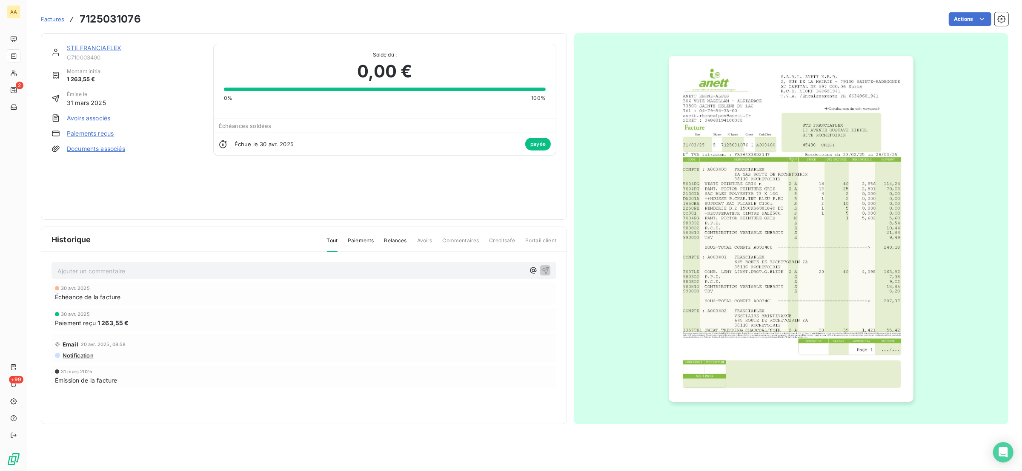
click at [759, 219] on img "button" at bounding box center [790, 229] width 245 height 346
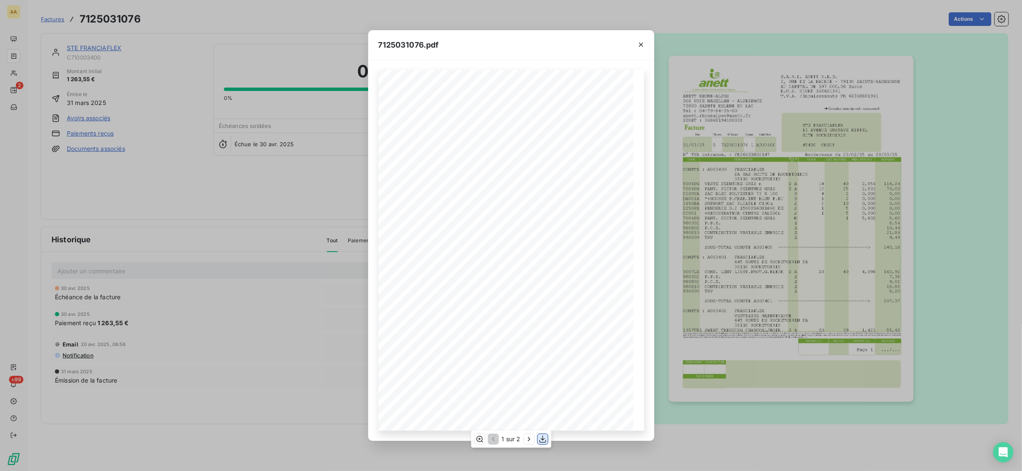
click at [542, 440] on icon "button" at bounding box center [542, 439] width 7 height 7
click at [640, 45] on icon "button" at bounding box center [641, 44] width 9 height 9
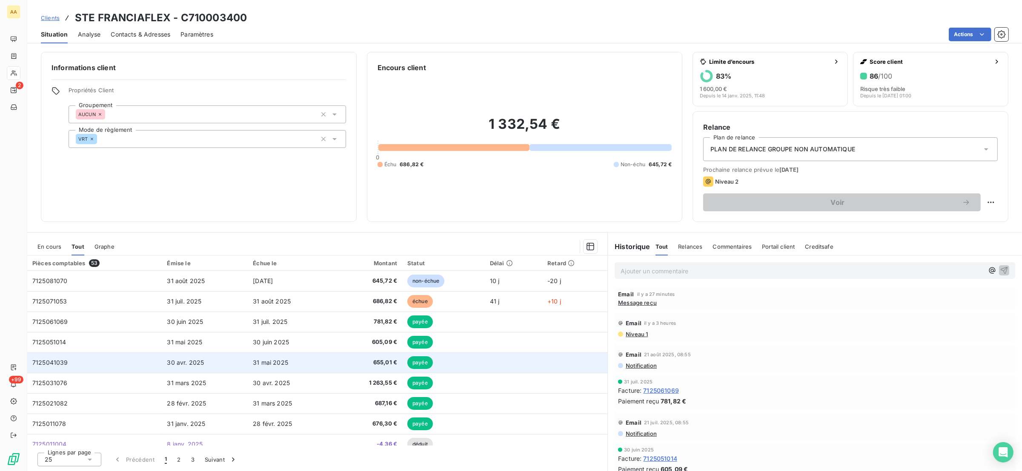
click at [67, 368] on td "7125041039" at bounding box center [94, 363] width 135 height 20
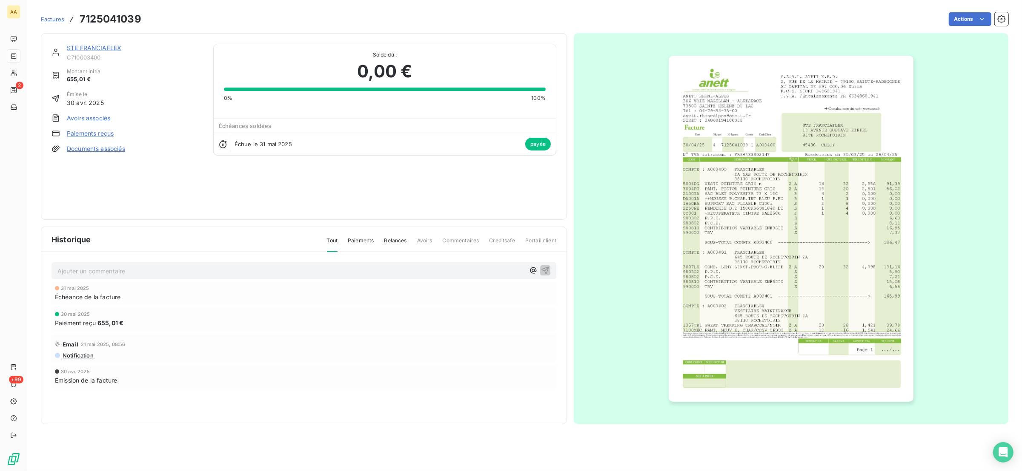
click at [739, 189] on img "button" at bounding box center [790, 229] width 245 height 346
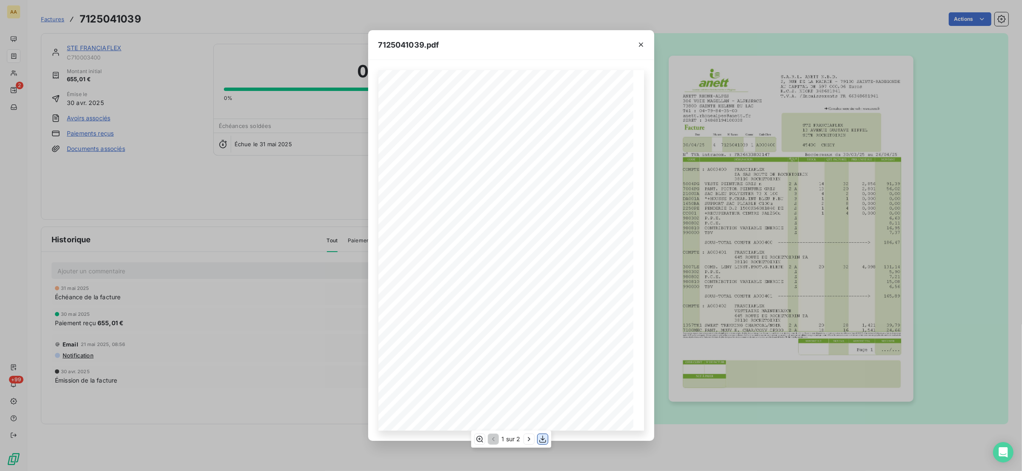
click at [538, 440] on icon "button" at bounding box center [542, 439] width 9 height 9
click at [640, 42] on icon "button" at bounding box center [641, 44] width 9 height 9
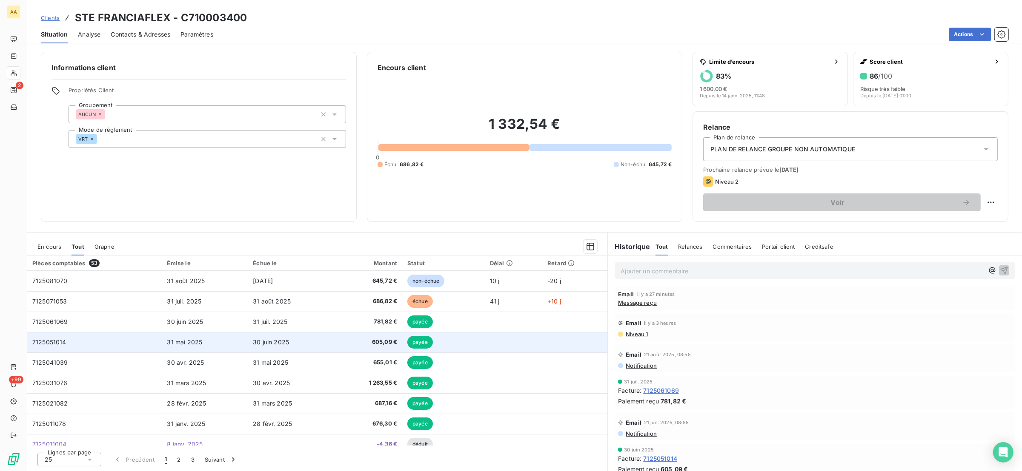
click at [68, 345] on td "7125051014" at bounding box center [94, 342] width 135 height 20
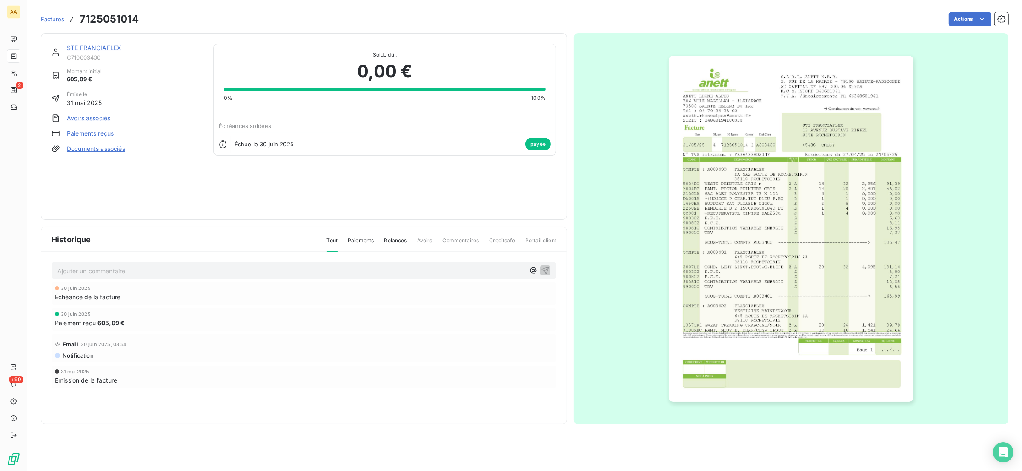
click at [806, 251] on img "button" at bounding box center [790, 229] width 245 height 346
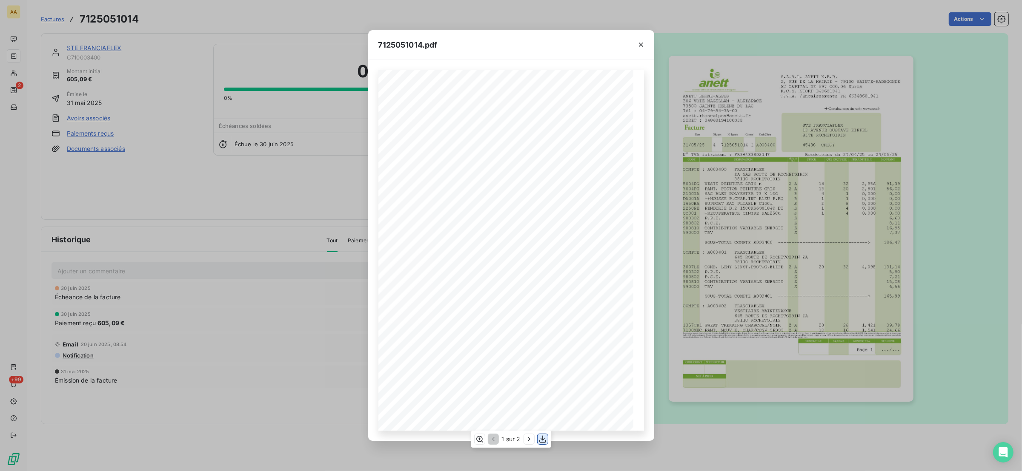
click at [541, 440] on icon "button" at bounding box center [542, 439] width 7 height 7
drag, startPoint x: 640, startPoint y: 44, endPoint x: 560, endPoint y: 23, distance: 82.5
click at [639, 44] on icon "button" at bounding box center [641, 44] width 9 height 9
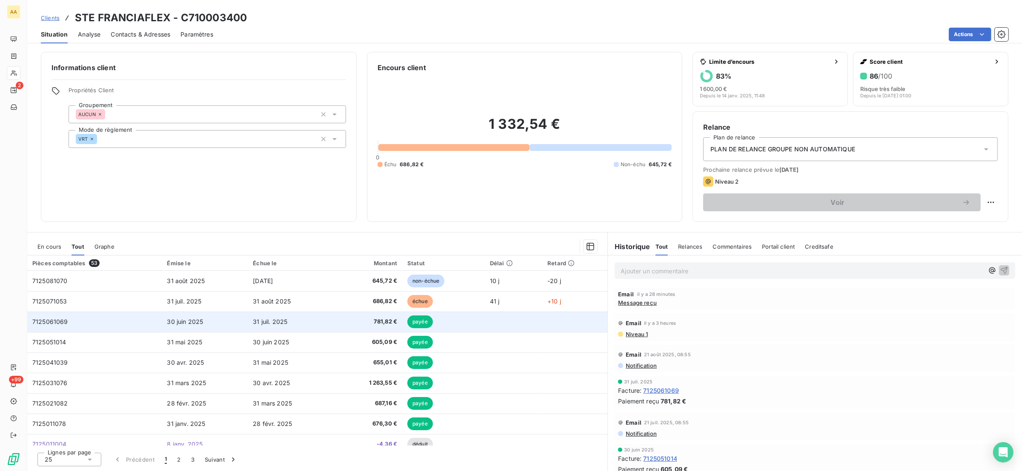
click at [60, 320] on span "7125061069" at bounding box center [50, 321] width 36 height 7
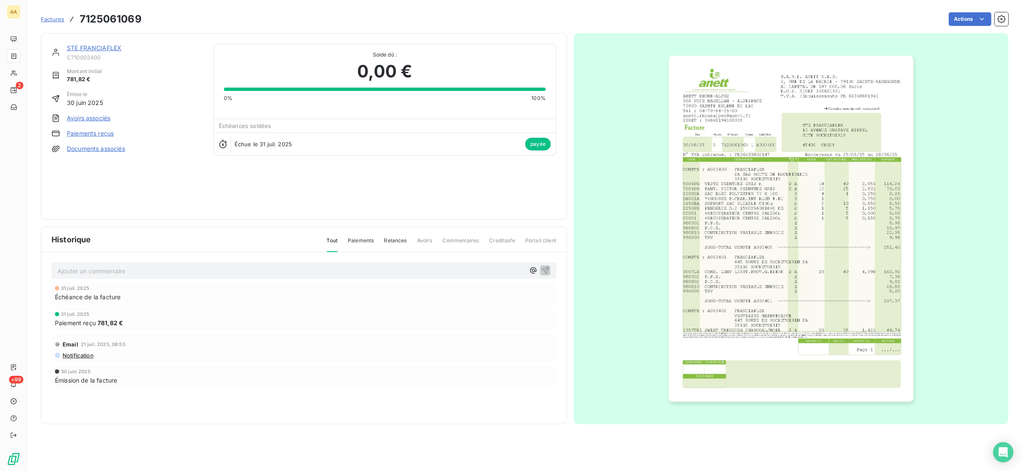
click at [714, 171] on img "button" at bounding box center [790, 229] width 245 height 346
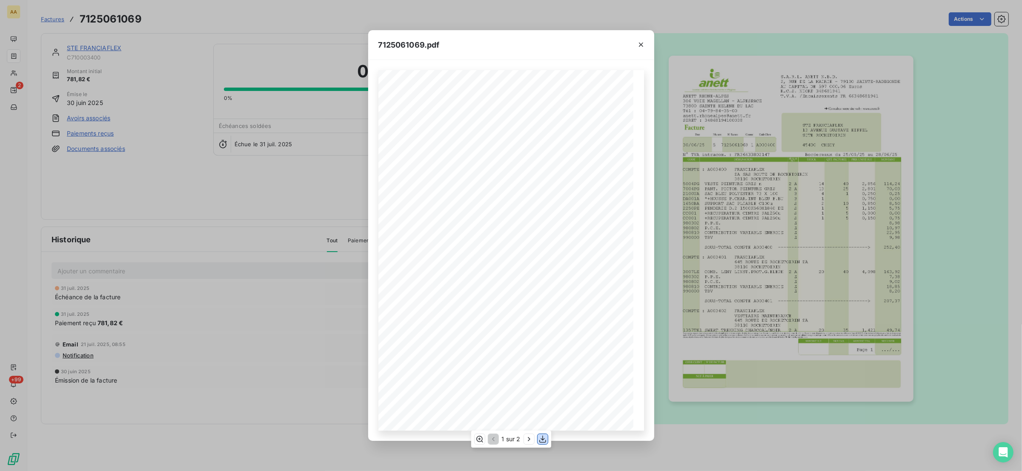
click at [543, 436] on icon "button" at bounding box center [542, 439] width 9 height 9
click at [639, 45] on icon "button" at bounding box center [641, 44] width 9 height 9
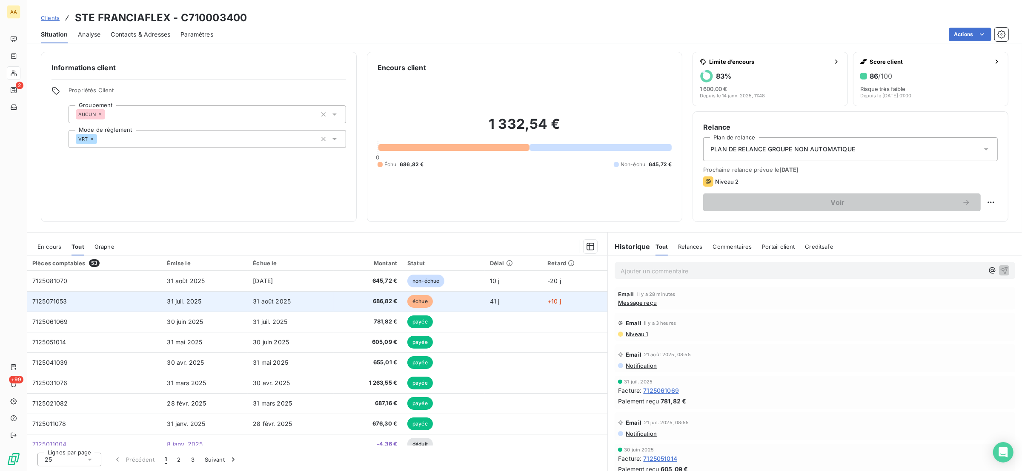
click at [50, 303] on span "7125071053" at bounding box center [49, 301] width 35 height 7
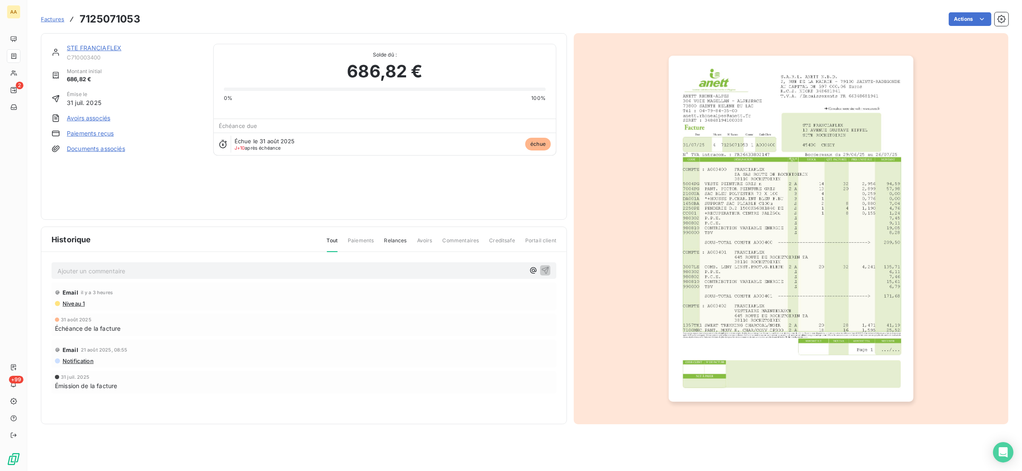
click at [691, 183] on img "button" at bounding box center [790, 229] width 245 height 346
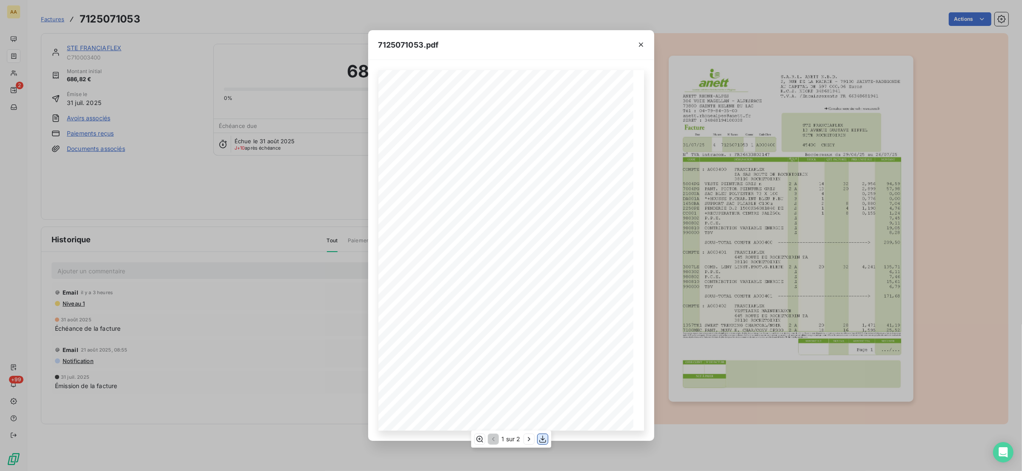
click at [543, 441] on icon "button" at bounding box center [542, 439] width 9 height 9
click at [641, 44] on icon "button" at bounding box center [641, 45] width 4 height 4
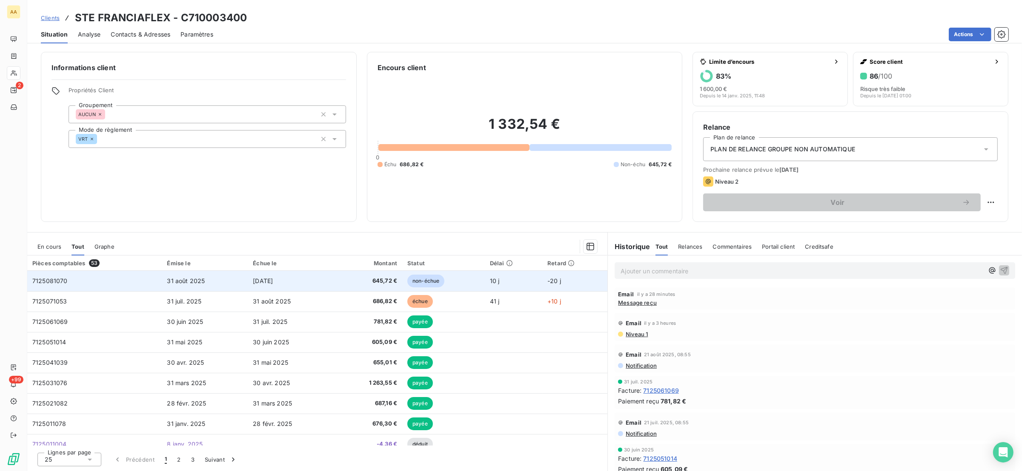
click at [99, 284] on td "7125081070" at bounding box center [94, 281] width 135 height 20
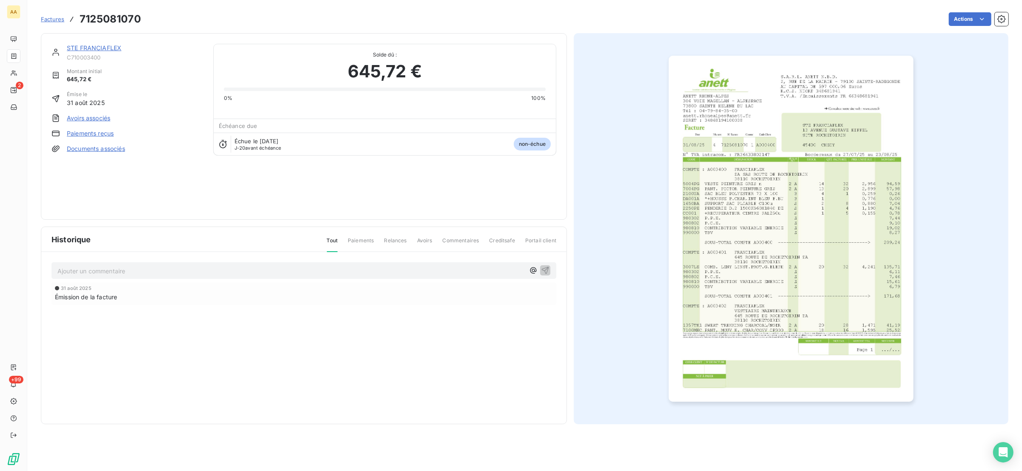
click at [776, 210] on img "button" at bounding box center [790, 229] width 245 height 346
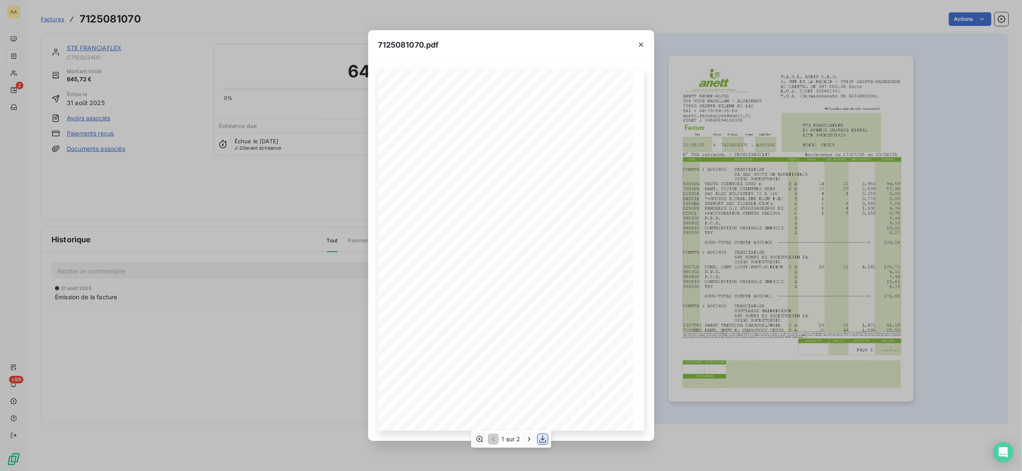
click at [543, 439] on icon "button" at bounding box center [542, 439] width 7 height 7
click at [640, 44] on icon "button" at bounding box center [641, 45] width 4 height 4
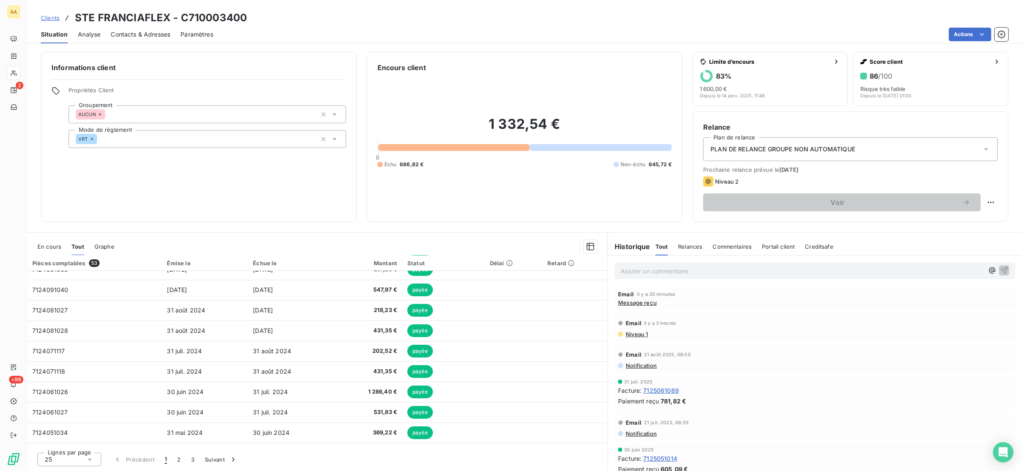
scroll to position [335, 0]
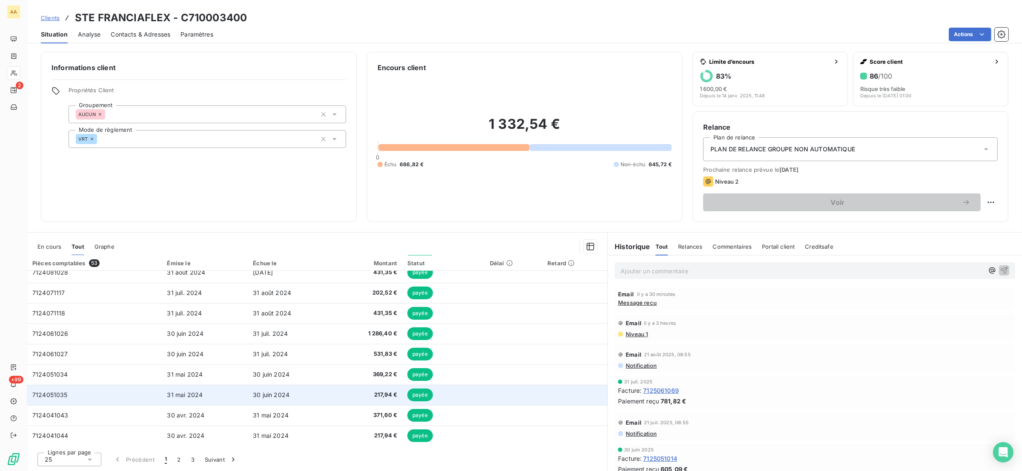
click at [89, 393] on td "7124051035" at bounding box center [94, 395] width 135 height 20
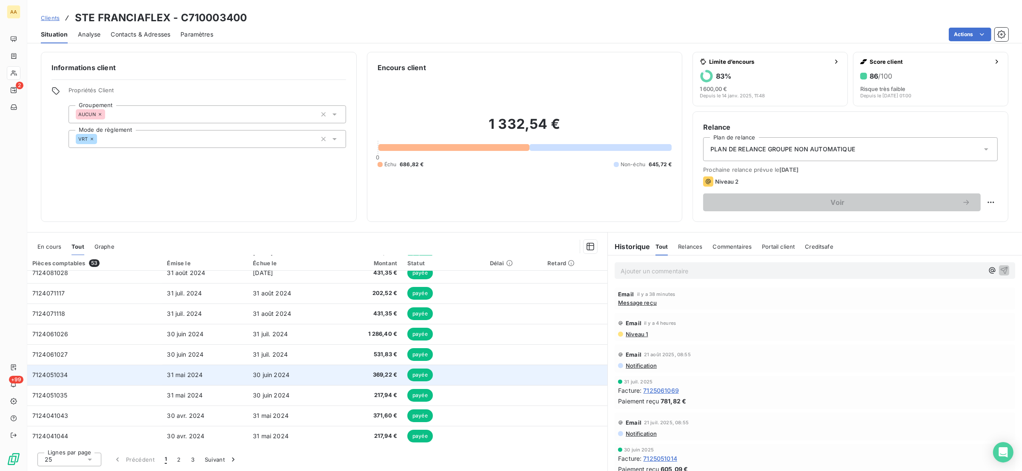
scroll to position [335, 0]
click at [59, 373] on span "7124051034" at bounding box center [50, 374] width 36 height 7
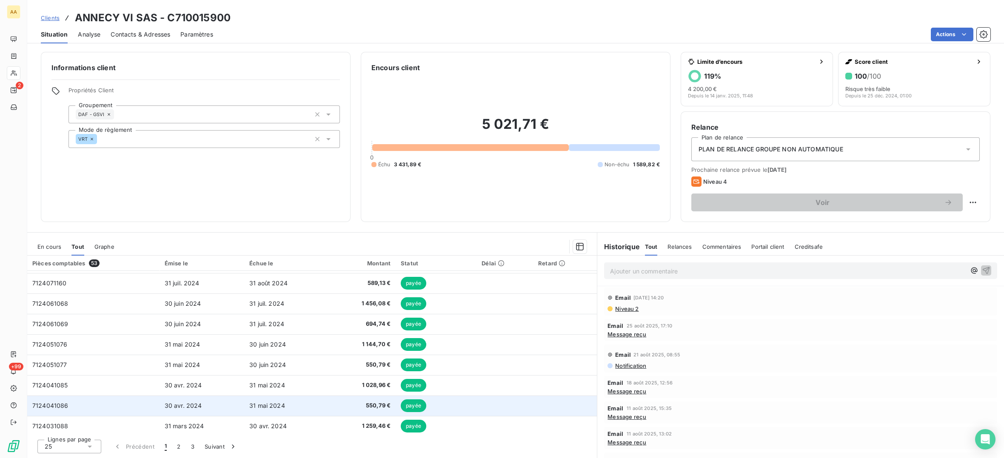
scroll to position [348, 0]
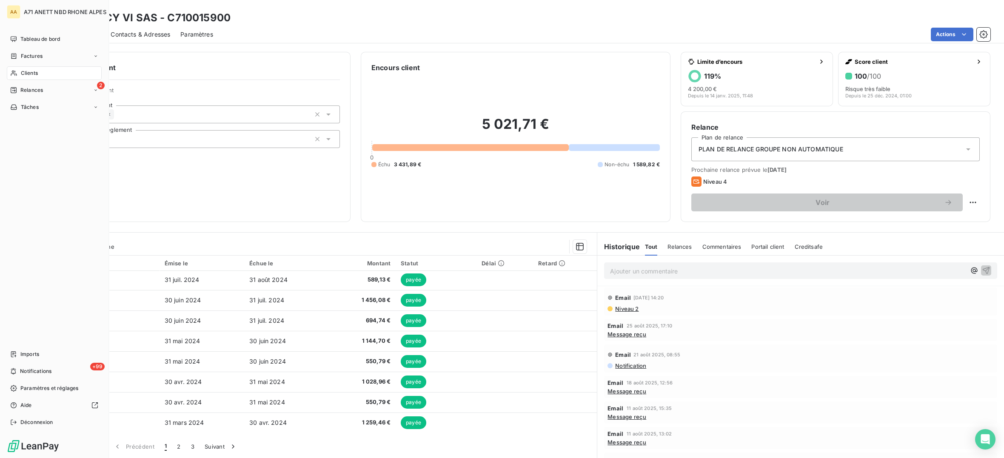
click at [16, 76] on icon at bounding box center [13, 73] width 7 height 7
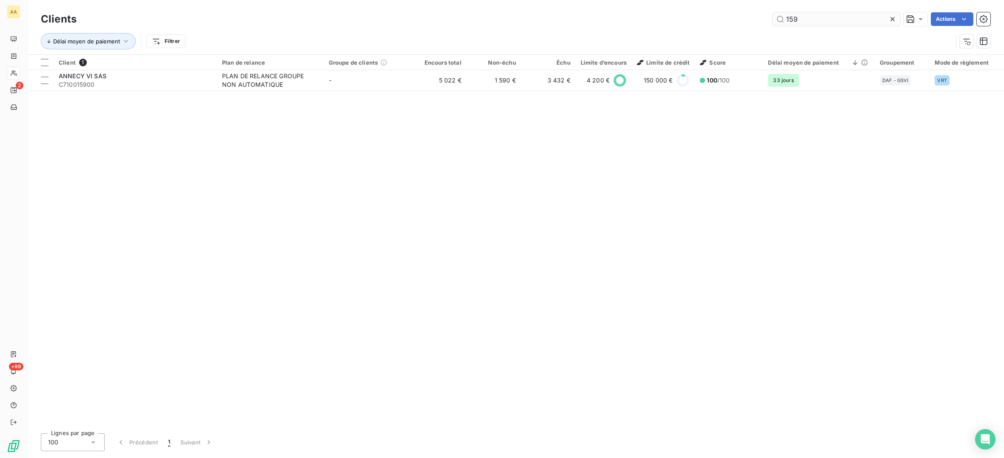
click at [811, 25] on div "Clients 159 Actions" at bounding box center [516, 19] width 950 height 18
drag, startPoint x: 808, startPoint y: 17, endPoint x: 749, endPoint y: 22, distance: 58.5
click at [750, 22] on div "159 Actions" at bounding box center [539, 19] width 904 height 14
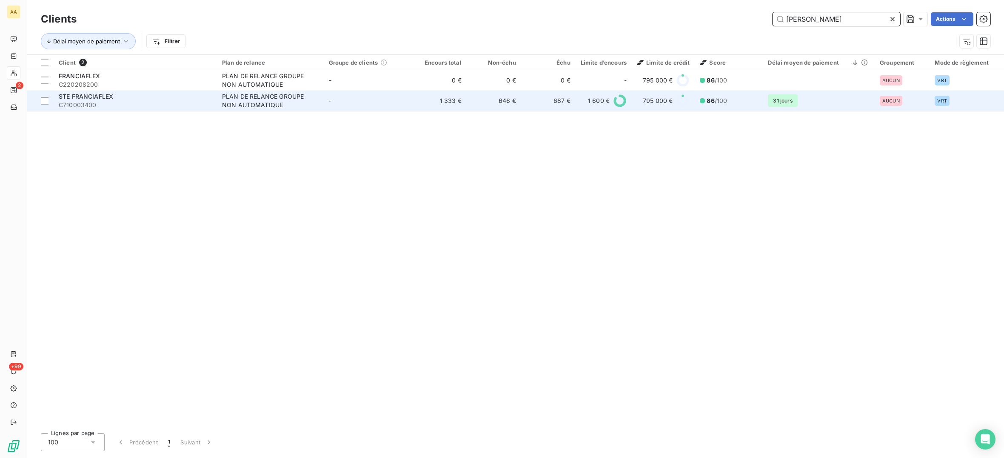
type input "[PERSON_NAME]"
click at [176, 100] on div "STE FRANCIAFLEX" at bounding box center [135, 96] width 153 height 9
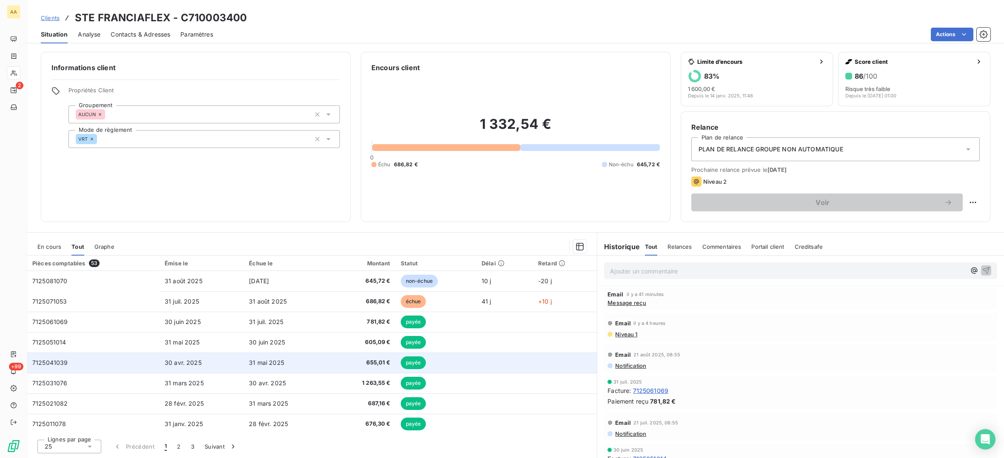
scroll to position [348, 0]
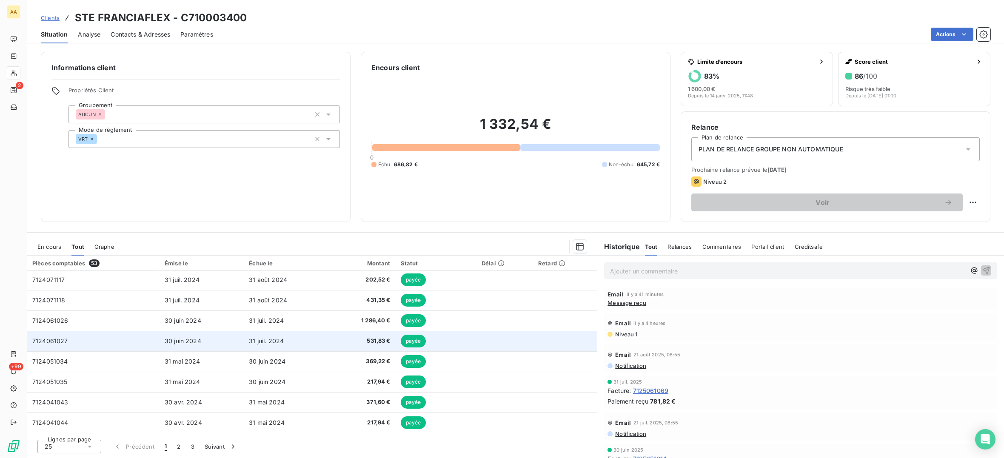
click at [101, 342] on td "7124061027" at bounding box center [93, 341] width 132 height 20
